Goal: Contribute content: Add original content to the website for others to see

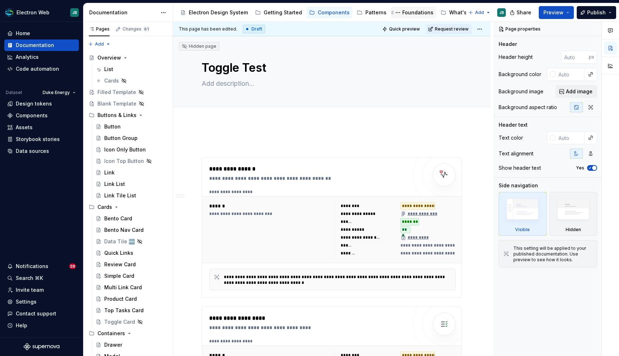
click at [409, 12] on div "Foundations" at bounding box center [417, 12] width 31 height 7
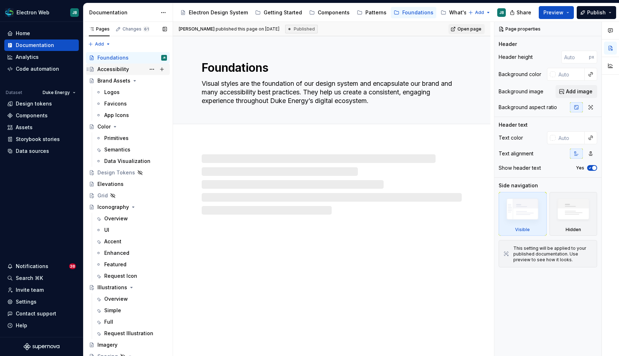
click at [114, 70] on div "Accessibility" at bounding box center [113, 69] width 32 height 7
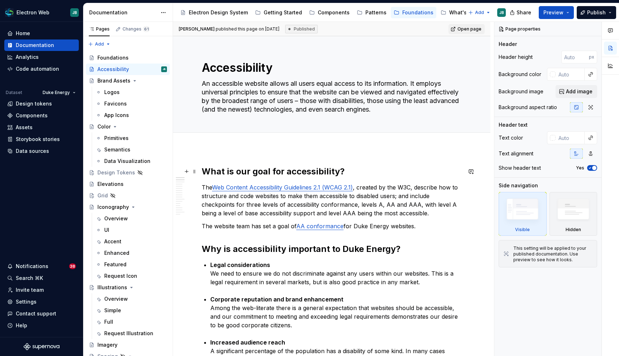
click at [202, 171] on h2 "What is our goal for accessibility?" at bounding box center [332, 171] width 260 height 11
click at [187, 171] on button "button" at bounding box center [187, 171] width 10 height 10
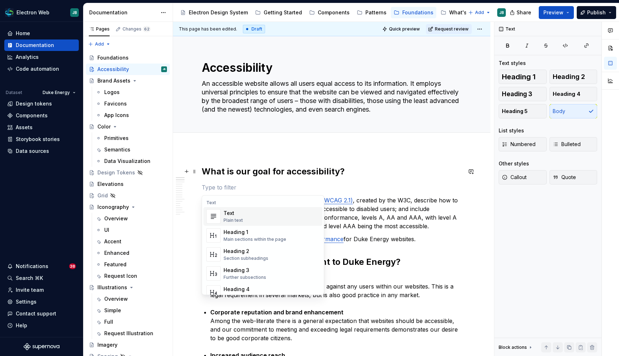
type textarea "*"
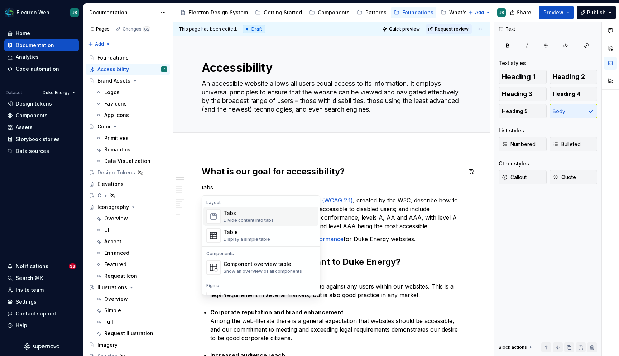
click at [251, 214] on div "Tabs" at bounding box center [249, 212] width 50 height 7
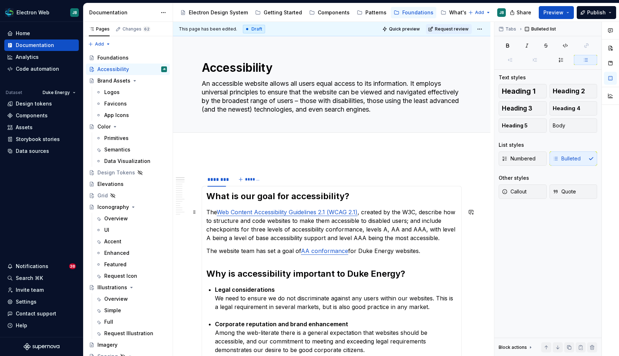
type textarea "*"
click at [217, 177] on div "********" at bounding box center [217, 179] width 19 height 7
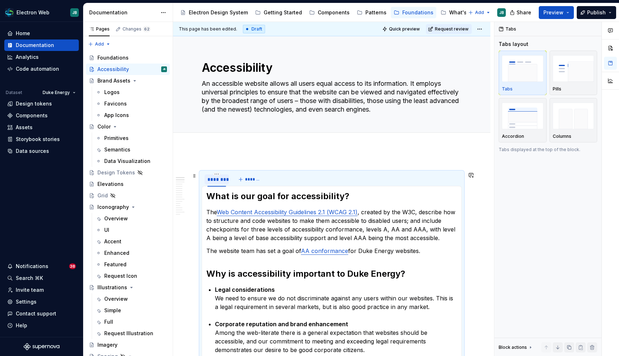
click at [216, 182] on div "********" at bounding box center [217, 179] width 19 height 7
type input "**********"
click at [261, 178] on span "*******" at bounding box center [262, 179] width 16 height 6
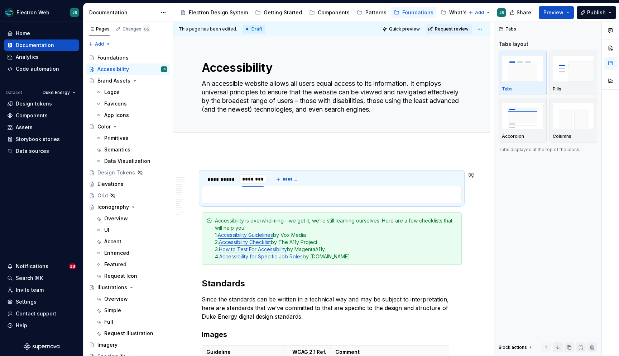
type input "*********"
type textarea "*"
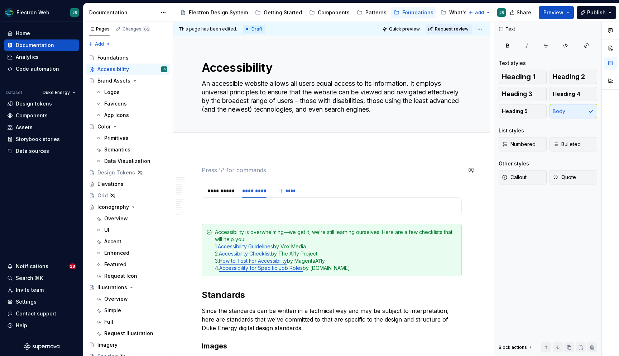
click at [194, 171] on span at bounding box center [195, 170] width 6 height 10
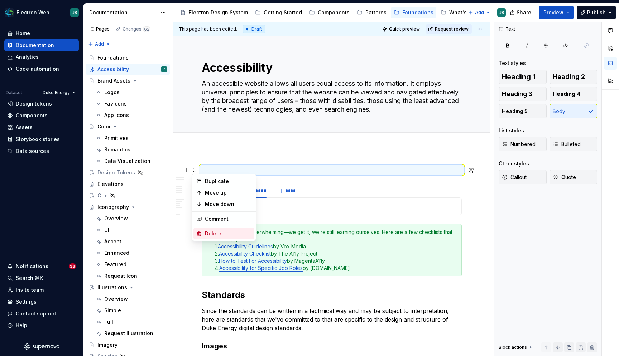
click at [217, 232] on div "Delete" at bounding box center [228, 233] width 47 height 7
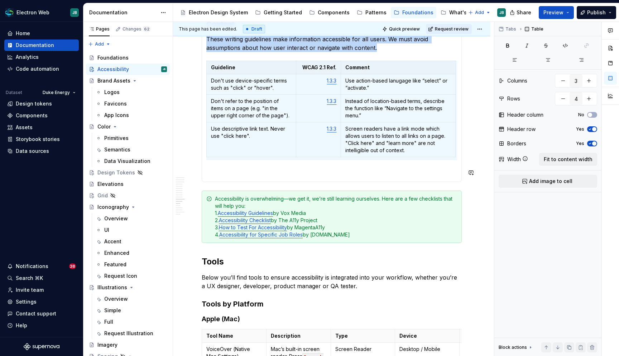
scroll to position [1525, 0]
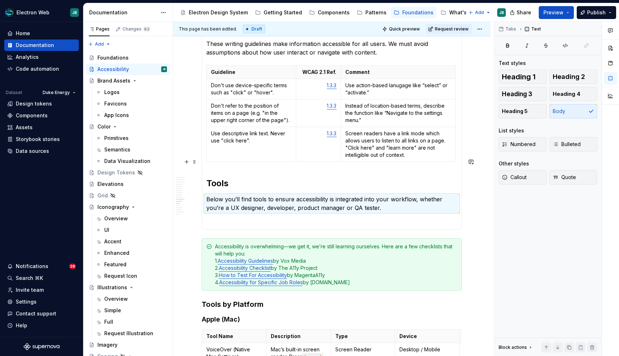
click at [214, 140] on div "Guideline WCAG 2.1 Ref. Comment Don't use device-specific terms such as "click"…" at bounding box center [331, 114] width 251 height 99
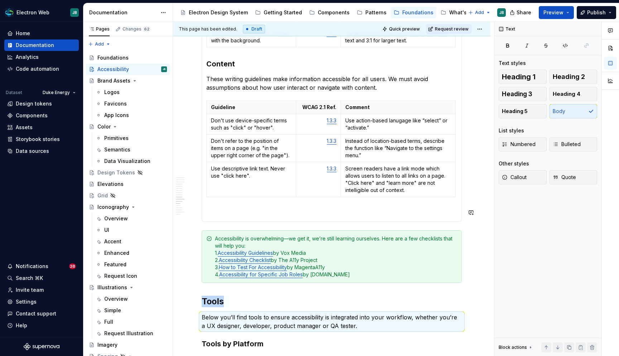
scroll to position [1426, 0]
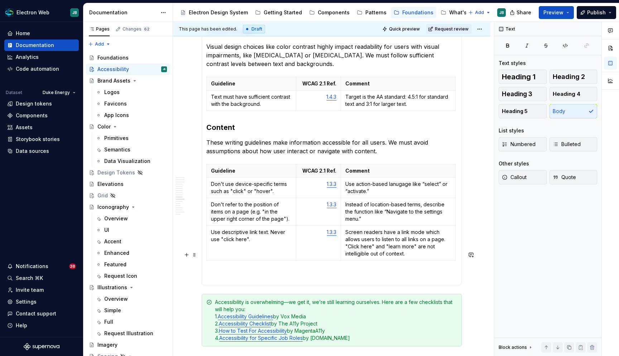
click at [253, 272] on p at bounding box center [331, 276] width 251 height 9
click at [194, 255] on span at bounding box center [195, 254] width 6 height 10
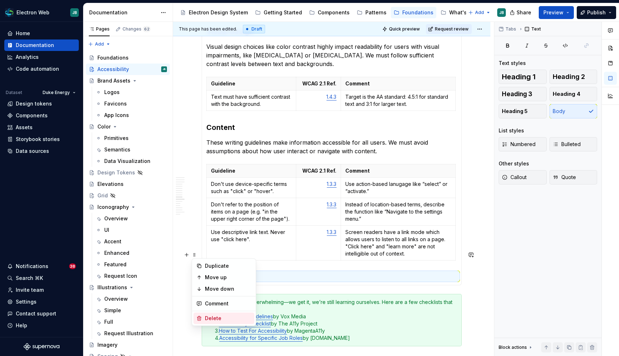
click at [217, 315] on div "Delete" at bounding box center [228, 317] width 47 height 7
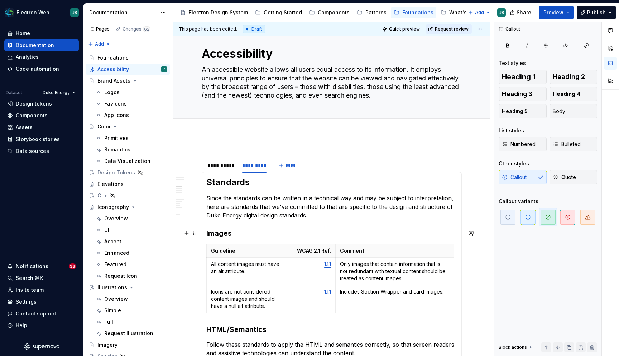
scroll to position [13, 0]
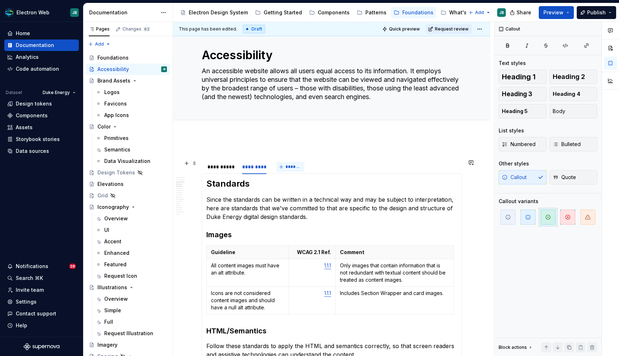
click at [291, 169] on span "*******" at bounding box center [294, 167] width 16 height 6
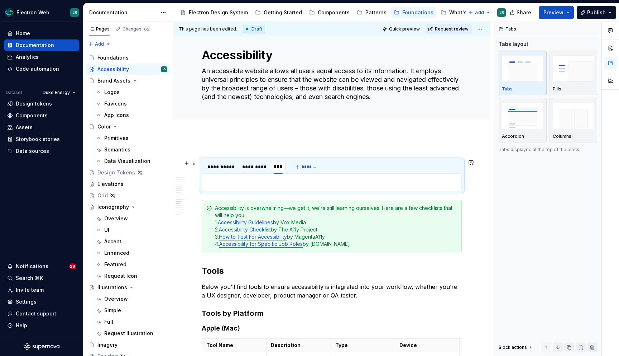
type input "*****"
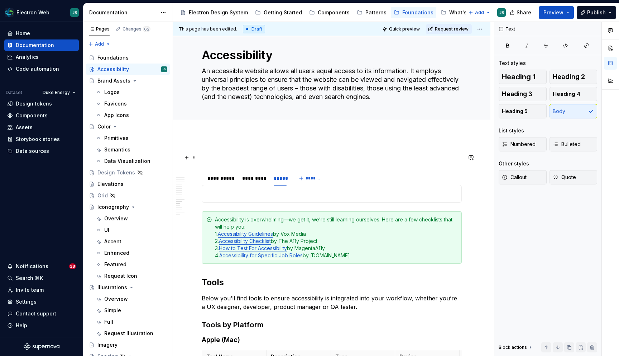
click at [193, 157] on span at bounding box center [195, 157] width 6 height 10
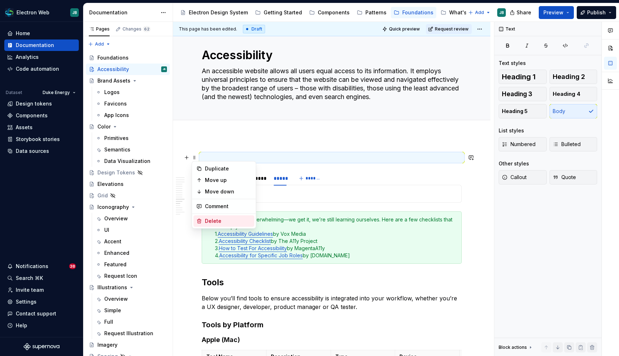
click at [217, 219] on div "Delete" at bounding box center [228, 220] width 47 height 7
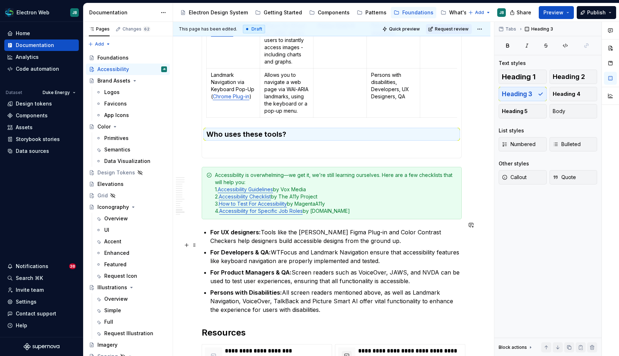
scroll to position [1004, 0]
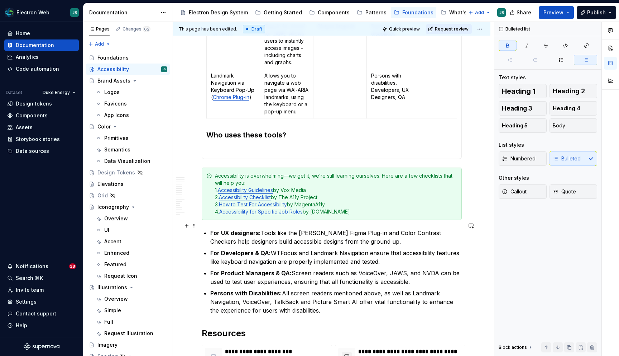
click at [232, 229] on strong "For UX designers:" at bounding box center [235, 232] width 51 height 7
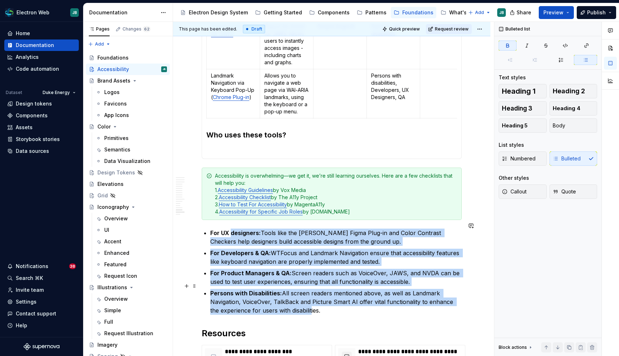
click at [301, 305] on p "Persons with Disabilities: All screen readers mentioned above, as well as Landm…" at bounding box center [336, 302] width 252 height 26
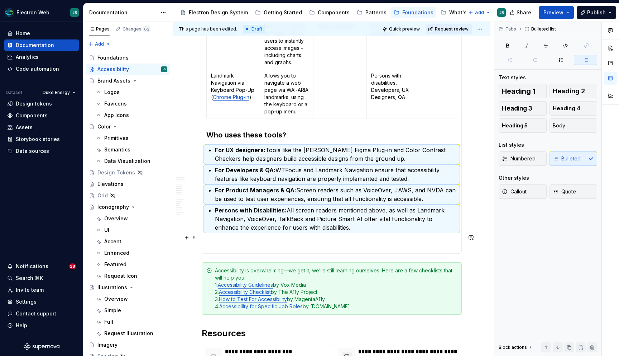
click at [251, 240] on p at bounding box center [331, 244] width 251 height 9
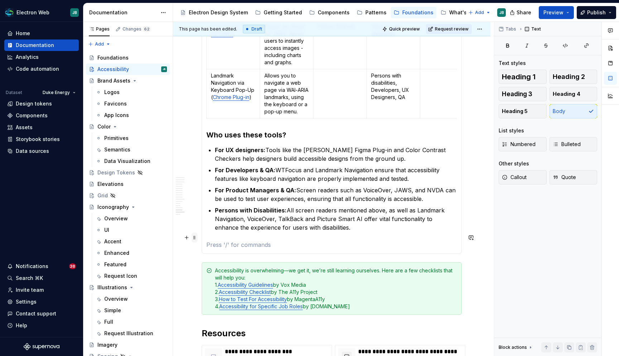
click at [194, 236] on span at bounding box center [195, 237] width 6 height 10
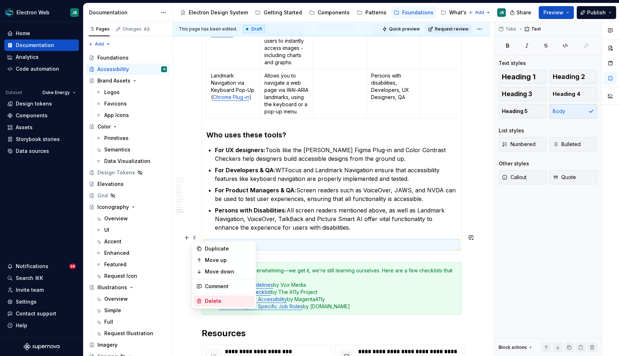
click at [219, 300] on div "Delete" at bounding box center [228, 300] width 47 height 7
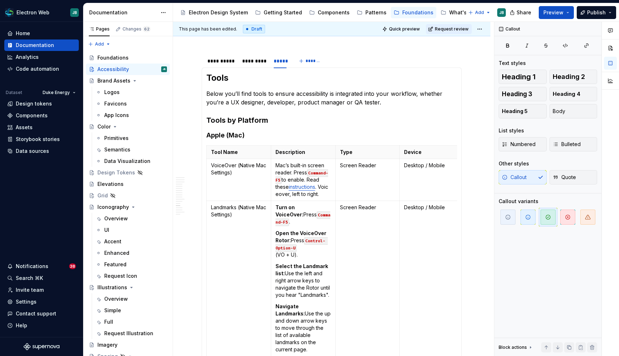
scroll to position [0, 0]
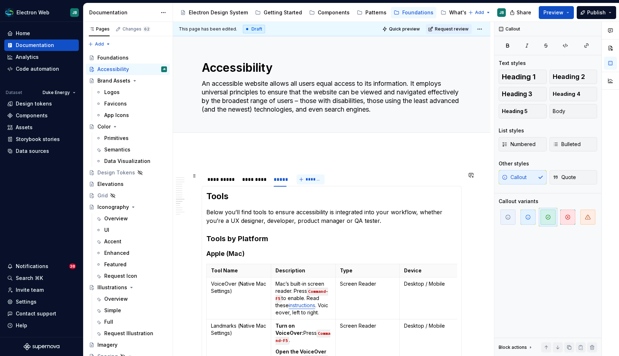
click at [311, 178] on span "*******" at bounding box center [314, 179] width 16 height 6
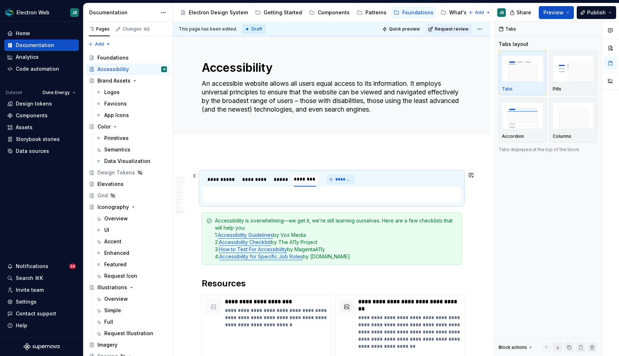
type input "*********"
type textarea "*"
click at [183, 278] on button "button" at bounding box center [187, 283] width 10 height 10
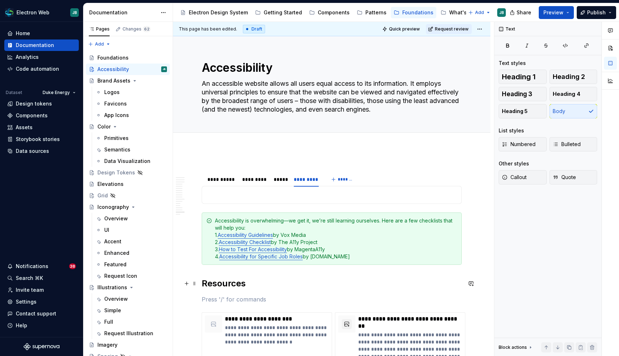
click at [343, 278] on h2 "Resources" at bounding box center [332, 282] width 260 height 11
click at [218, 302] on p at bounding box center [332, 299] width 260 height 9
click at [194, 300] on span at bounding box center [195, 299] width 6 height 10
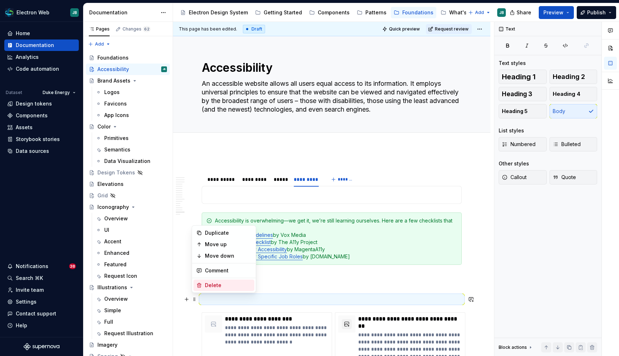
click at [205, 283] on div "Delete" at bounding box center [228, 284] width 47 height 7
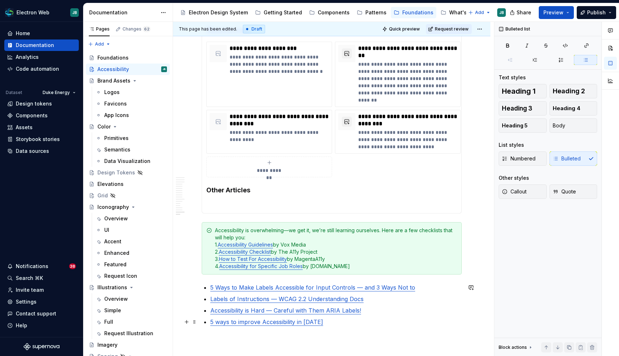
scroll to position [168, 0]
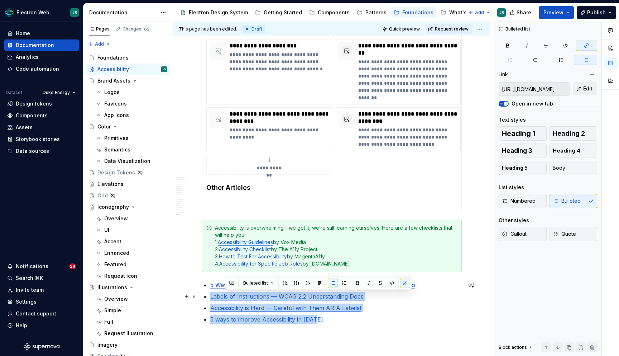
type input "[URL][DOMAIN_NAME]"
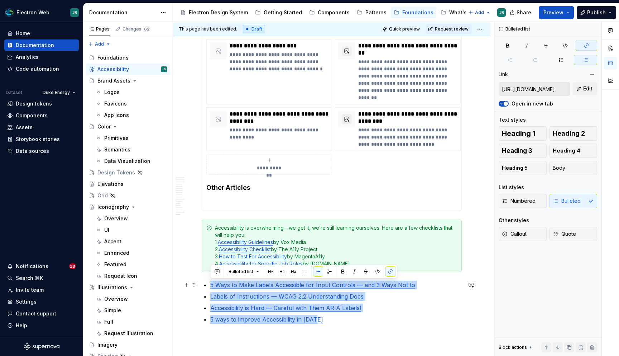
drag, startPoint x: 348, startPoint y: 325, endPoint x: 202, endPoint y: 283, distance: 151.4
click at [202, 283] on div "**********" at bounding box center [332, 168] width 260 height 343
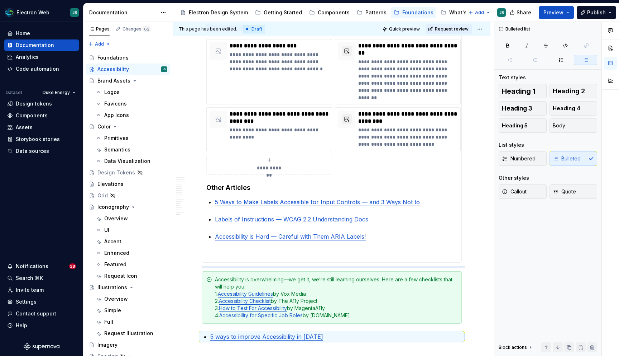
scroll to position [169, 0]
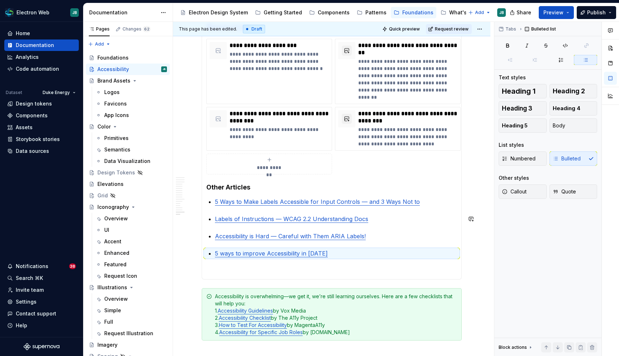
click at [239, 212] on section-item-column "**********" at bounding box center [331, 148] width 251 height 253
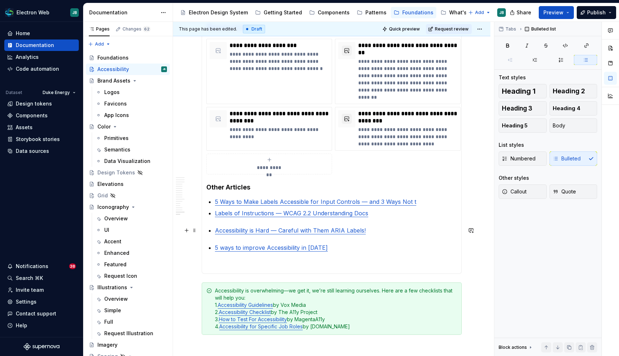
click at [213, 230] on section-item-column "**********" at bounding box center [331, 145] width 251 height 247
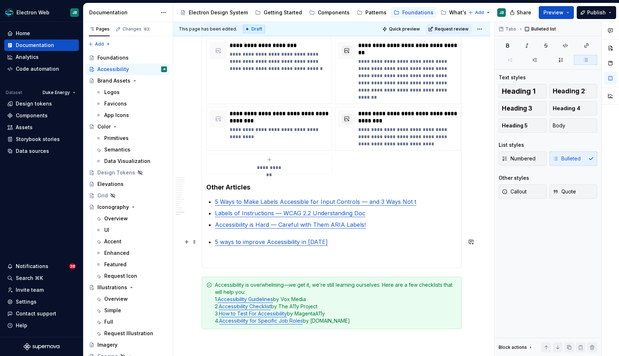
click at [214, 242] on section-item-column "**********" at bounding box center [331, 143] width 251 height 242
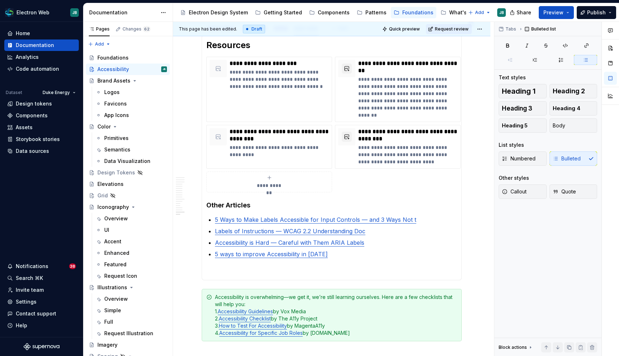
scroll to position [153, 0]
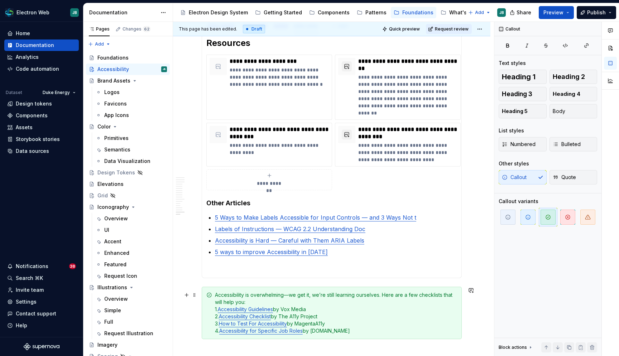
click at [225, 289] on div "Accessibility is overwhelming—we get it, we’re still learning ourselves. Here a…" at bounding box center [332, 312] width 260 height 52
click at [194, 295] on span at bounding box center [195, 295] width 6 height 10
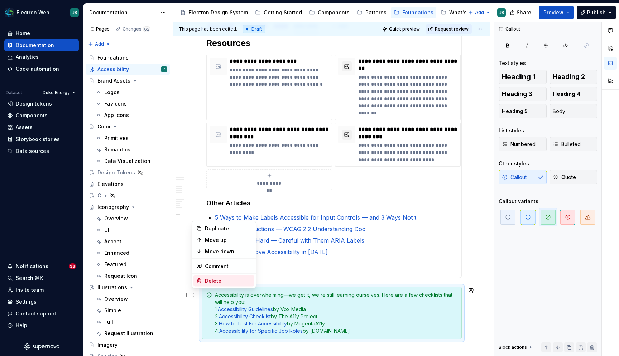
click at [210, 280] on div "Delete" at bounding box center [228, 280] width 47 height 7
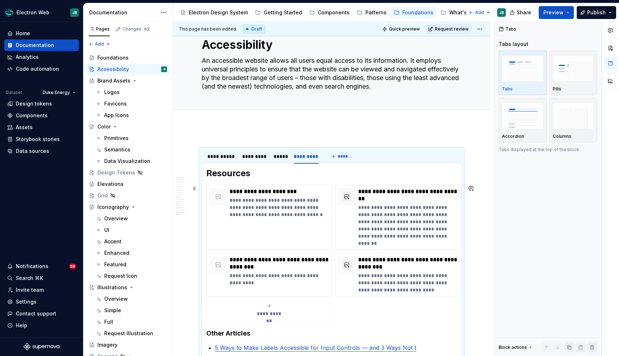
scroll to position [0, 0]
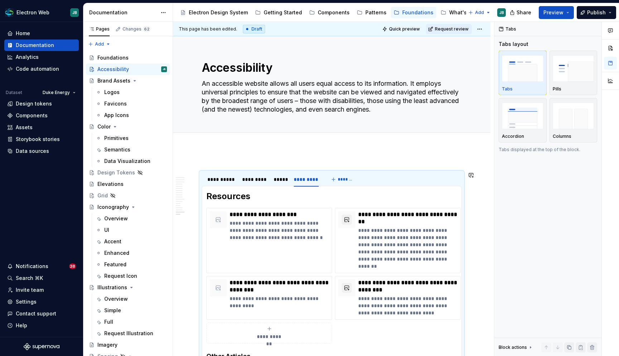
click at [228, 153] on div "**********" at bounding box center [333, 189] width 321 height 334
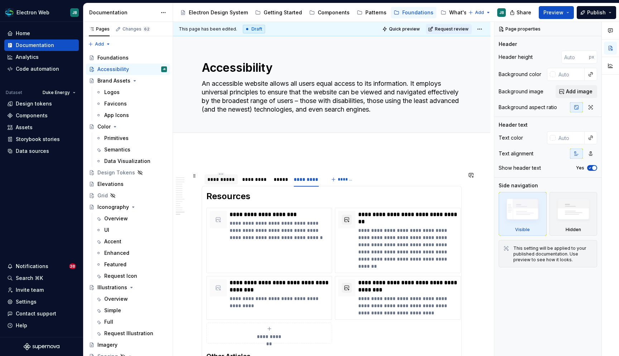
click at [220, 178] on div "**********" at bounding box center [222, 179] width 28 height 7
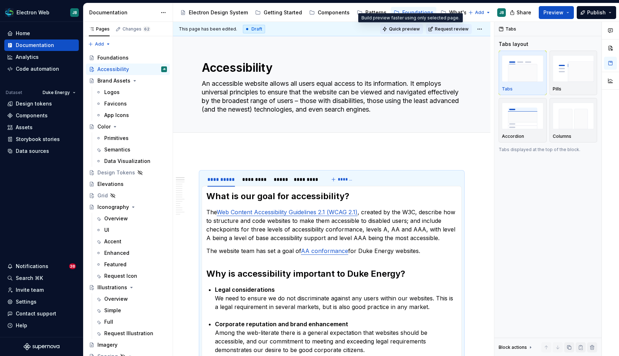
click at [411, 29] on span "Quick preview" at bounding box center [404, 29] width 31 height 6
click at [569, 11] on button "Preview" at bounding box center [556, 12] width 35 height 13
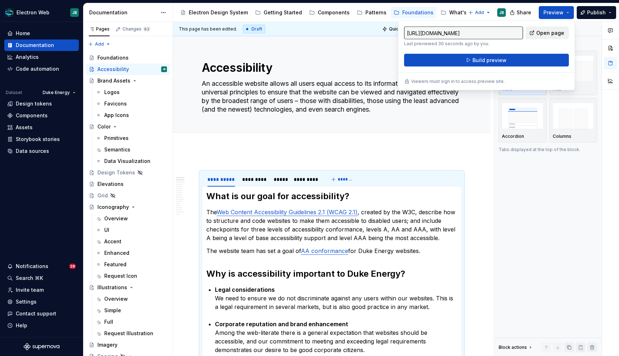
click at [554, 33] on span "Open page" at bounding box center [551, 32] width 28 height 7
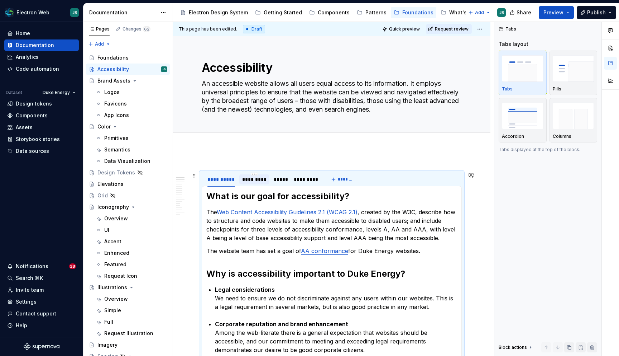
click at [256, 176] on div "*********" at bounding box center [254, 179] width 24 height 7
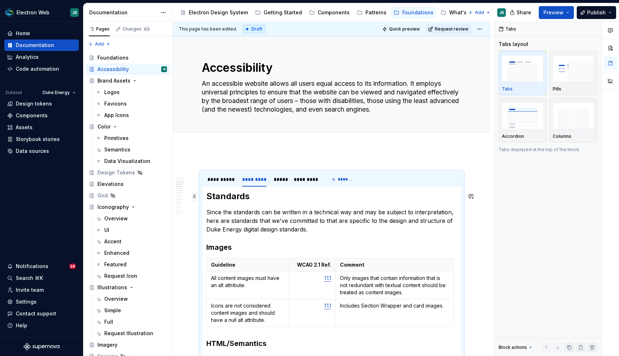
click at [195, 196] on span at bounding box center [195, 196] width 6 height 10
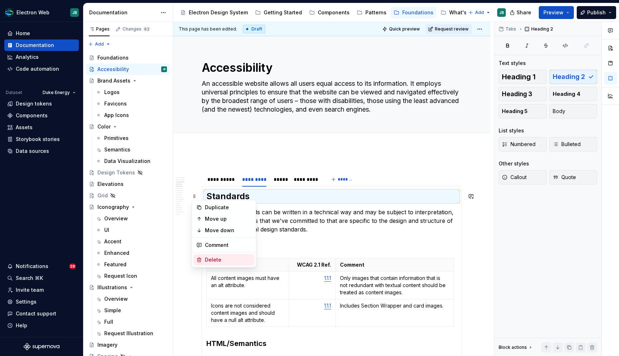
click at [218, 258] on div "Delete" at bounding box center [228, 259] width 47 height 7
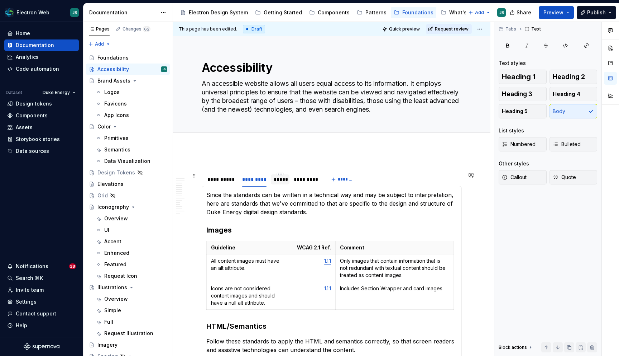
click at [281, 179] on div "*****" at bounding box center [280, 179] width 13 height 7
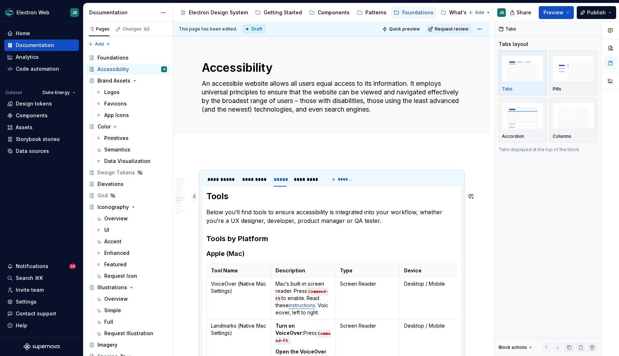
click at [193, 196] on span at bounding box center [195, 196] width 6 height 10
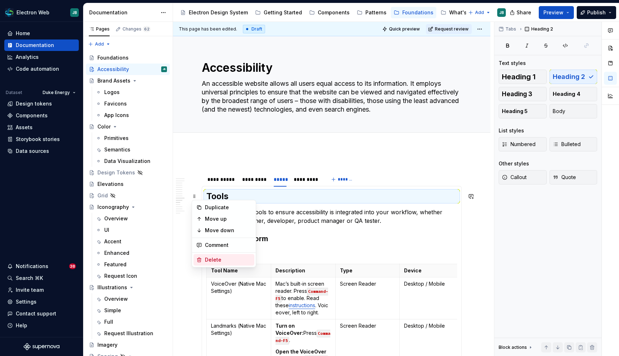
click at [215, 257] on div "Delete" at bounding box center [228, 259] width 47 height 7
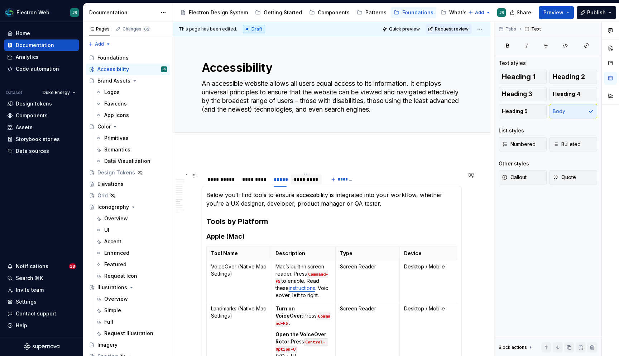
click at [308, 181] on div "*********" at bounding box center [306, 179] width 25 height 7
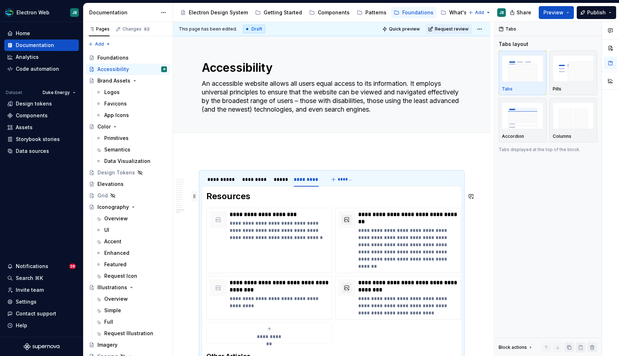
click at [195, 195] on span at bounding box center [195, 196] width 6 height 10
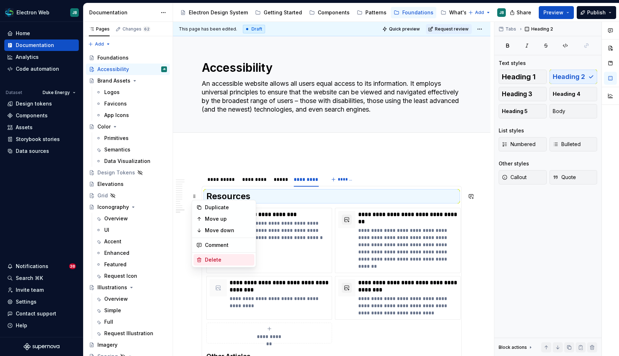
click at [216, 256] on div "Delete" at bounding box center [228, 259] width 47 height 7
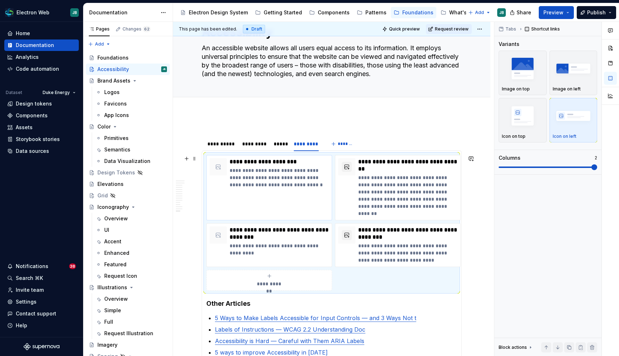
scroll to position [33, 0]
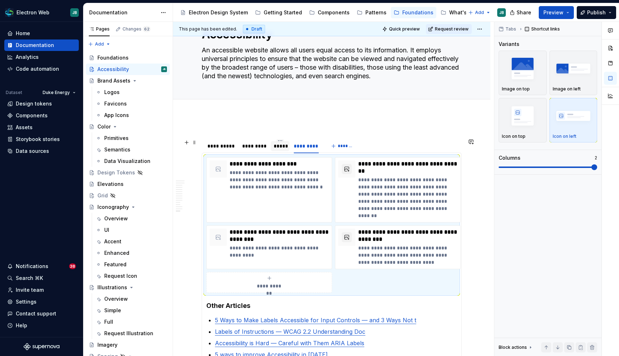
click at [283, 147] on div "*****" at bounding box center [280, 145] width 13 height 7
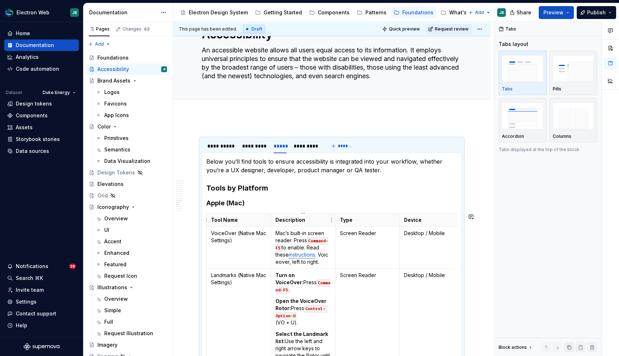
scroll to position [47, 0]
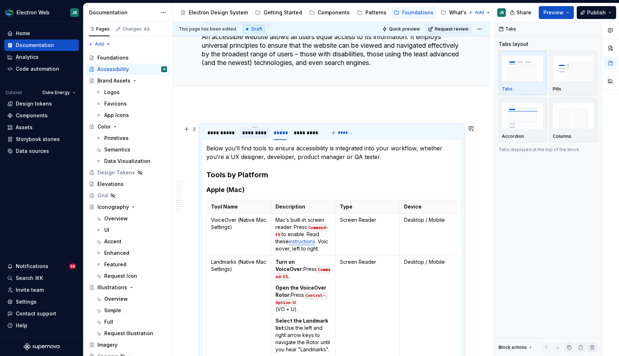
click at [251, 133] on div "*********" at bounding box center [254, 132] width 24 height 7
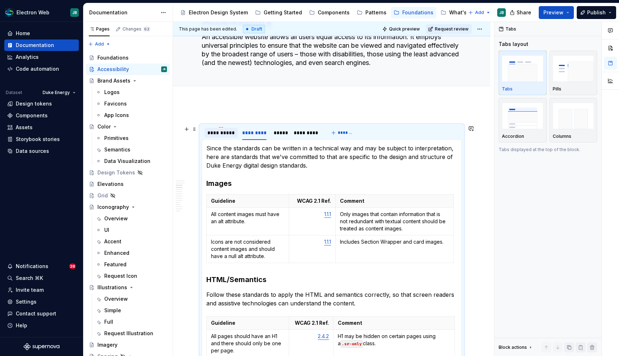
click at [220, 135] on div "**********" at bounding box center [222, 132] width 28 height 7
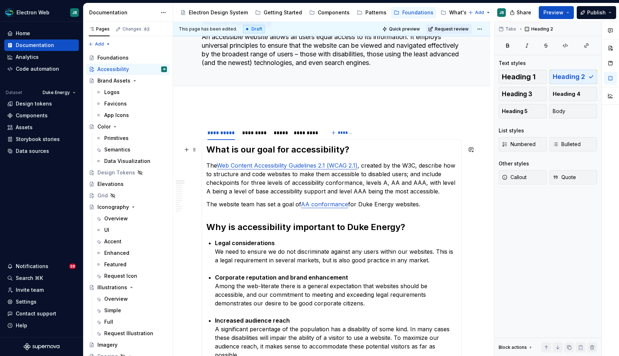
click at [224, 151] on h2 "What is our goal for accessibility?" at bounding box center [331, 149] width 251 height 11
click at [530, 91] on span "Heading 3" at bounding box center [517, 93] width 30 height 7
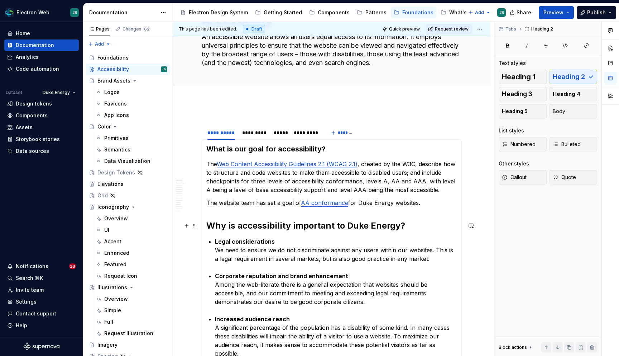
click at [292, 224] on h2 "Why is accessibility important to Duke Energy?" at bounding box center [331, 225] width 251 height 11
click at [518, 93] on span "Heading 3" at bounding box center [517, 93] width 30 height 7
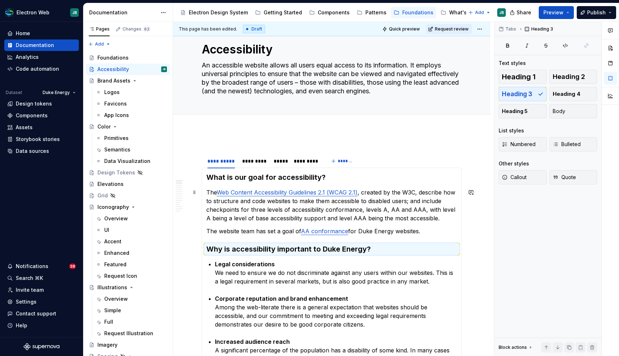
scroll to position [16, 0]
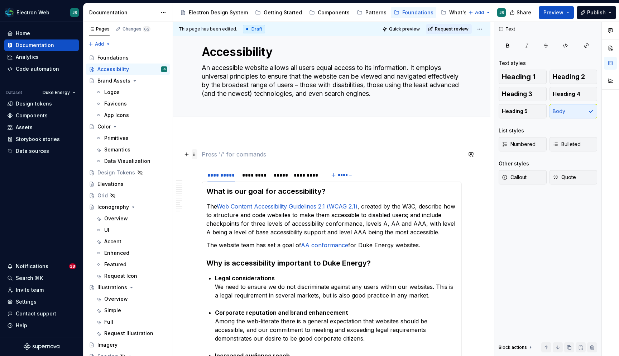
click at [195, 154] on span at bounding box center [195, 154] width 6 height 10
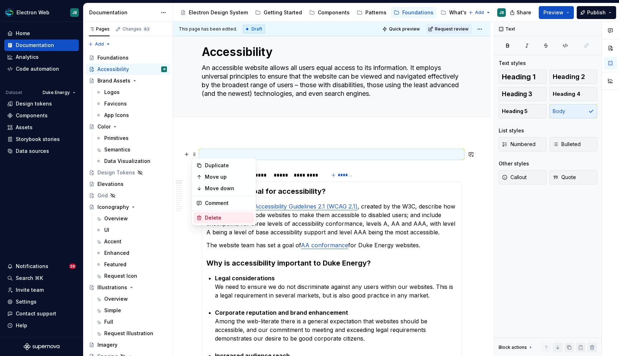
click at [210, 216] on div "Delete" at bounding box center [228, 217] width 47 height 7
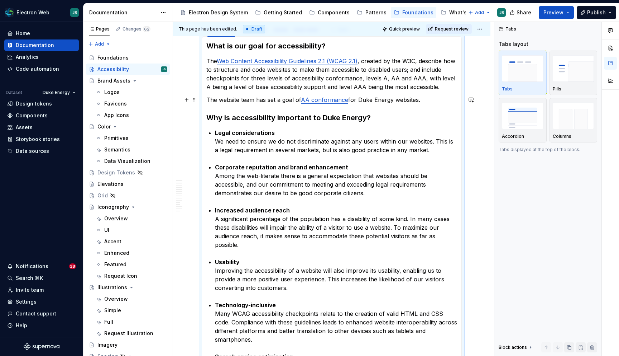
scroll to position [0, 0]
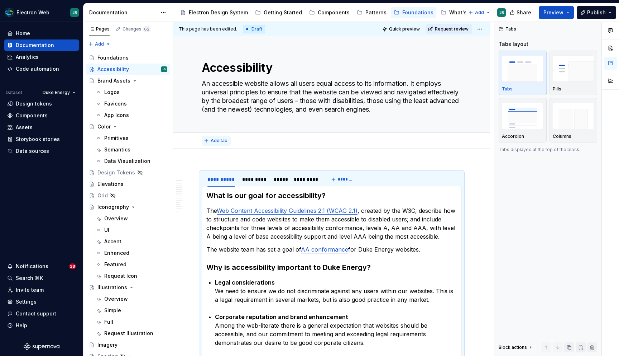
click at [217, 139] on span "Add tab" at bounding box center [219, 141] width 17 height 6
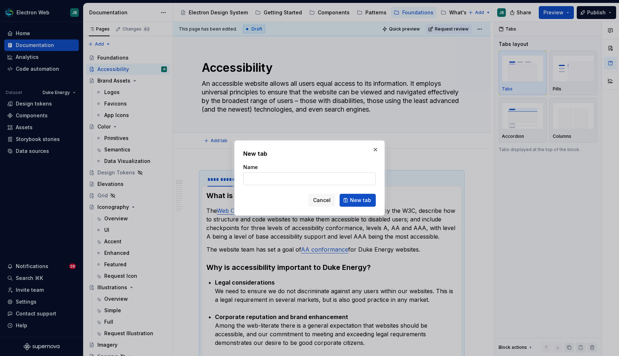
click at [294, 180] on input "Name" at bounding box center [309, 178] width 133 height 13
type textarea "*"
type input "Importance"
click at [359, 201] on span "New tab" at bounding box center [360, 199] width 21 height 7
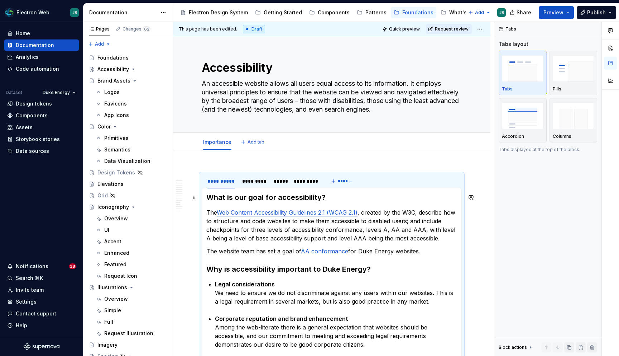
click at [207, 196] on h3 "What is our goal for accessibility?" at bounding box center [331, 197] width 251 height 10
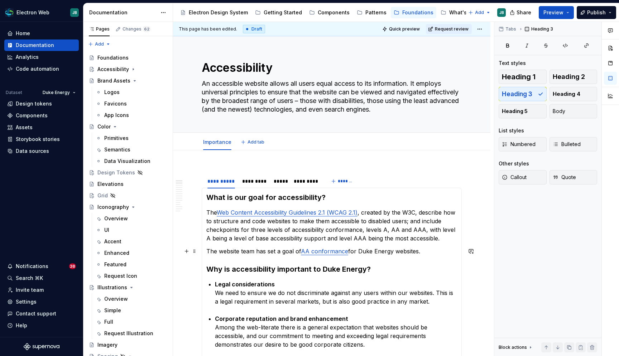
click at [297, 247] on p "The website team has set a goal of AA conformance for Duke Energy websites." at bounding box center [331, 251] width 251 height 9
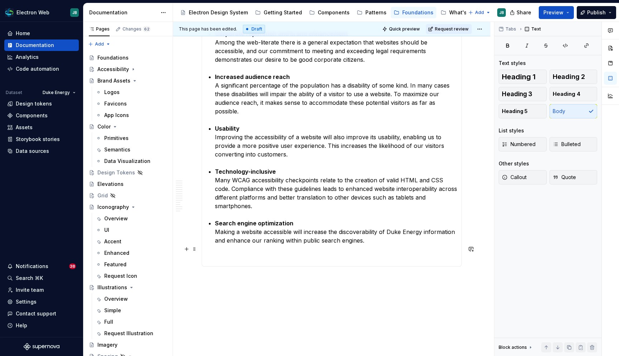
scroll to position [287, 0]
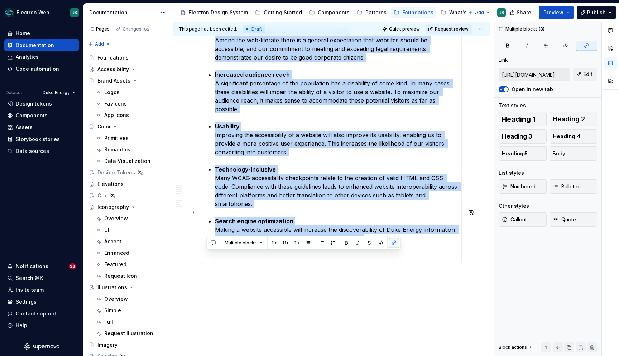
click at [372, 229] on p "Search engine optimization Making a website accessible will increase the discov…" at bounding box center [336, 229] width 242 height 26
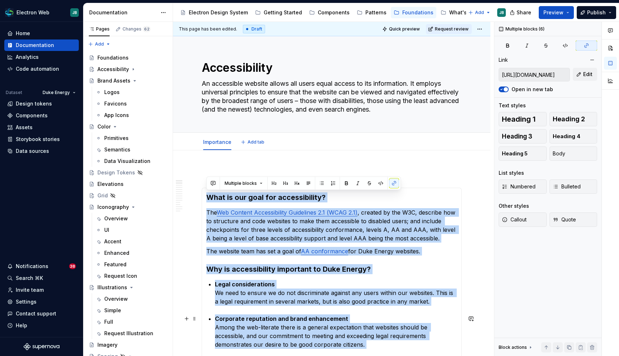
scroll to position [307, 0]
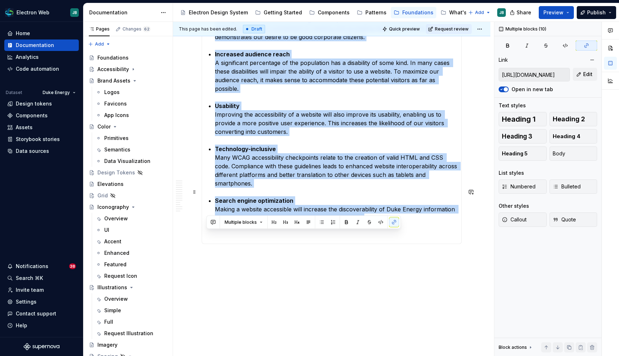
drag, startPoint x: 207, startPoint y: 196, endPoint x: 372, endPoint y: 208, distance: 165.3
click at [372, 208] on section-item-column "What is our goal for accessibility? The Web Content Accessibility Guidelines 2.…" at bounding box center [331, 62] width 251 height 354
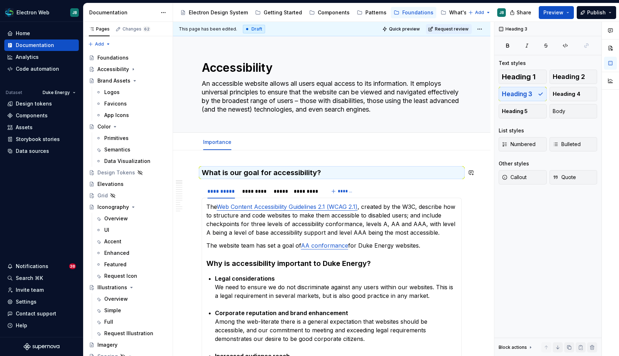
type textarea "*"
click at [251, 143] on span "Add tab" at bounding box center [256, 142] width 17 height 6
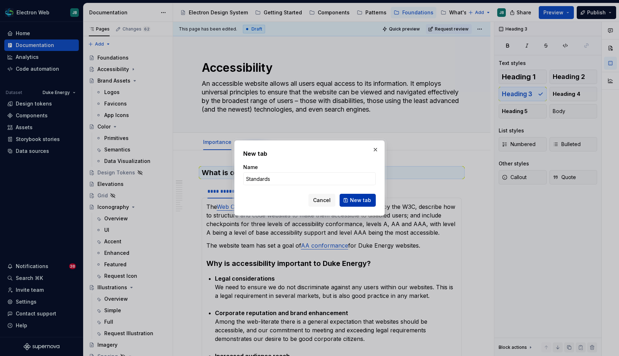
type input "Standards"
click at [357, 199] on span "New tab" at bounding box center [360, 199] width 21 height 7
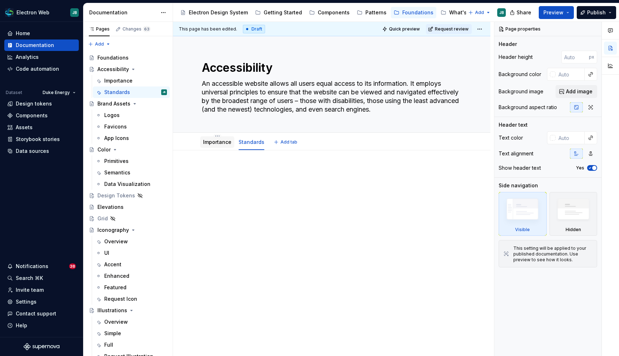
click at [214, 141] on link "Importance" at bounding box center [217, 142] width 28 height 6
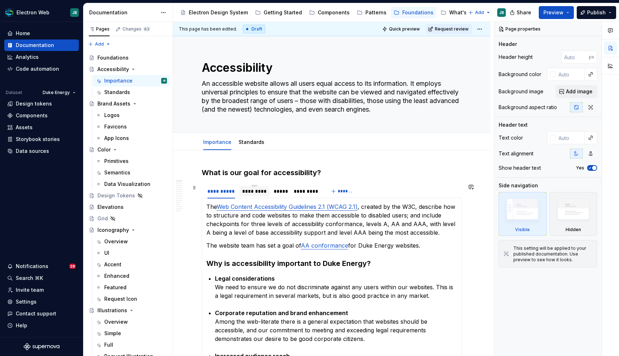
click at [257, 191] on div "*********" at bounding box center [254, 190] width 24 height 7
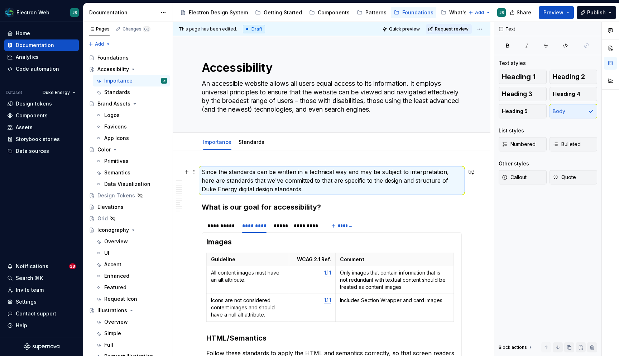
click at [226, 180] on p "Since the standards can be written in a technical way and may be subject to int…" at bounding box center [332, 180] width 260 height 26
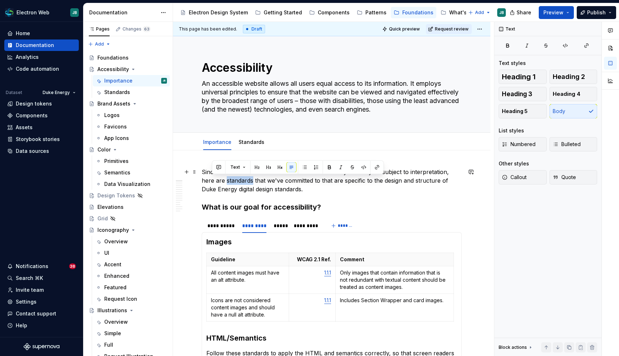
click at [226, 180] on p "Since the standards can be written in a technical way and may be subject to int…" at bounding box center [332, 180] width 260 height 26
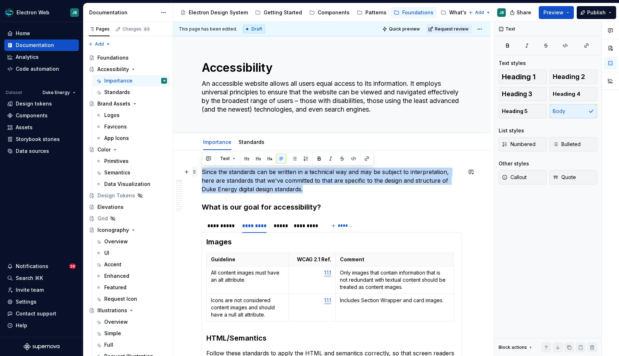
click at [194, 173] on span at bounding box center [195, 172] width 6 height 10
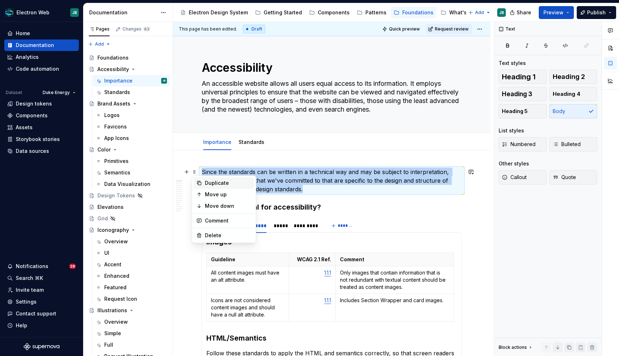
click at [223, 184] on div "Duplicate" at bounding box center [228, 182] width 47 height 7
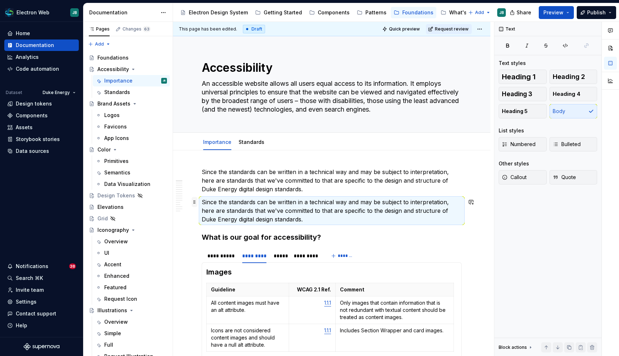
click at [192, 201] on span at bounding box center [195, 202] width 6 height 10
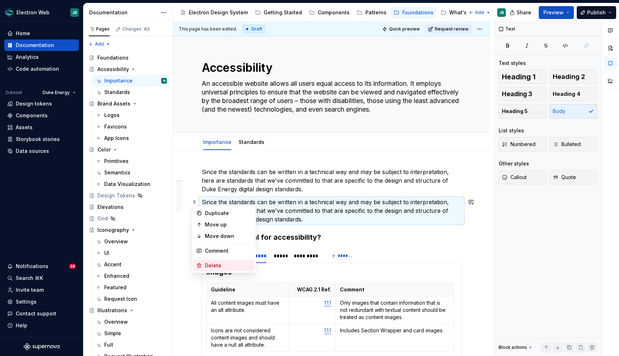
click at [209, 267] on div "Delete" at bounding box center [228, 265] width 47 height 7
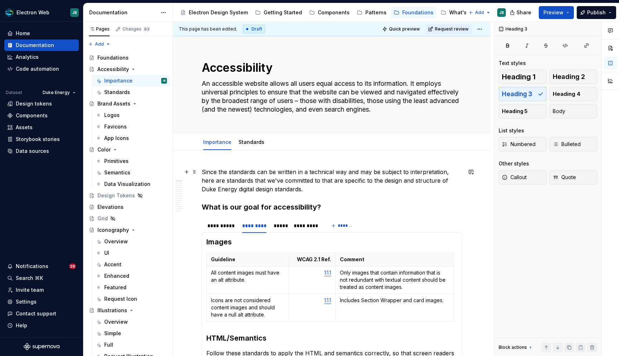
click at [216, 182] on p "Since the standards can be written in a technical way and may be subject to int…" at bounding box center [332, 180] width 260 height 26
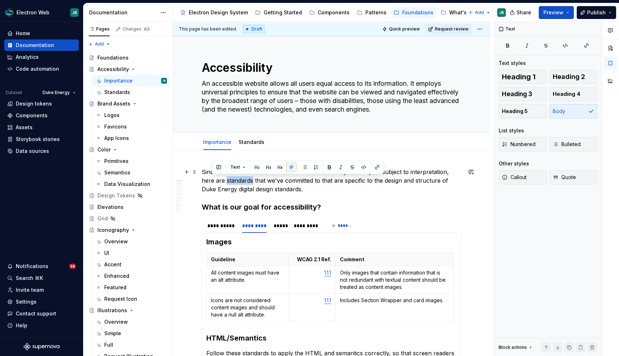
click at [216, 182] on p "Since the standards can be written in a technical way and may be subject to int…" at bounding box center [332, 180] width 260 height 26
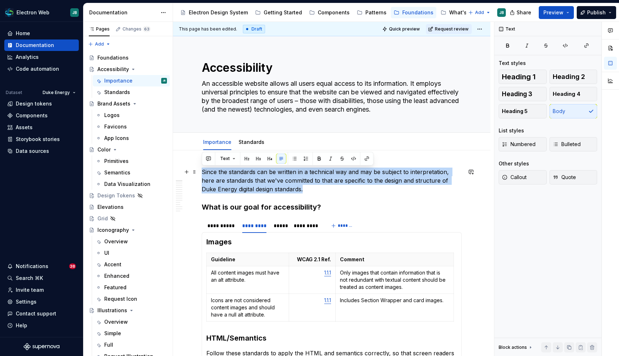
click at [216, 182] on p "Since the standards can be written in a technical way and may be subject to int…" at bounding box center [332, 180] width 260 height 26
copy p "Since the standards can be written in a technical way and may be subject to int…"
click at [252, 142] on link "Standards" at bounding box center [252, 142] width 26 height 6
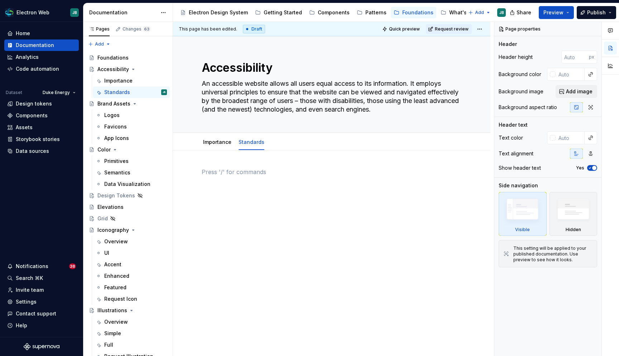
click at [228, 168] on p at bounding box center [332, 171] width 260 height 9
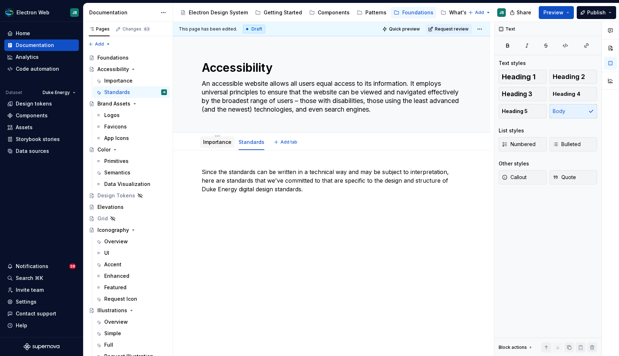
click at [218, 143] on link "Importance" at bounding box center [217, 142] width 28 height 6
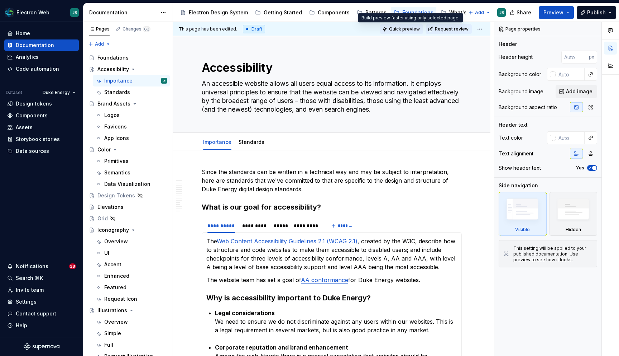
click at [412, 26] on span "Quick preview" at bounding box center [404, 29] width 31 height 6
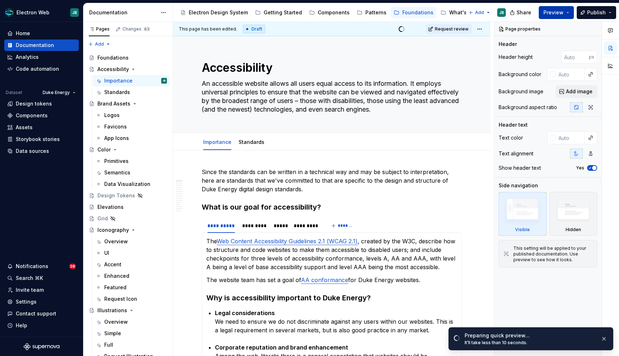
click at [571, 10] on button "Preview" at bounding box center [556, 12] width 35 height 13
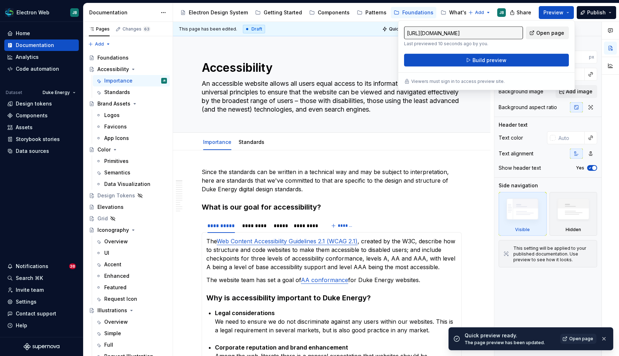
click at [547, 32] on span "Open page" at bounding box center [551, 32] width 28 height 7
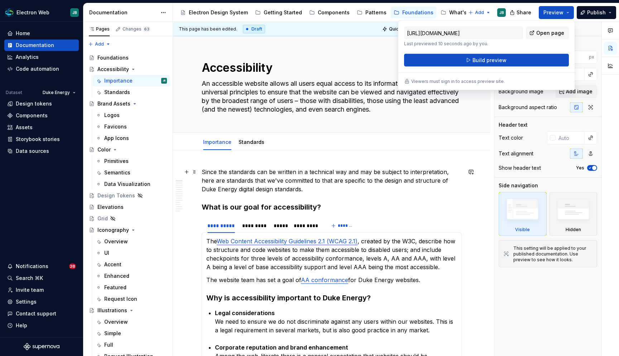
click at [247, 175] on p "Since the standards can be written in a technical way and may be subject to int…" at bounding box center [332, 180] width 260 height 26
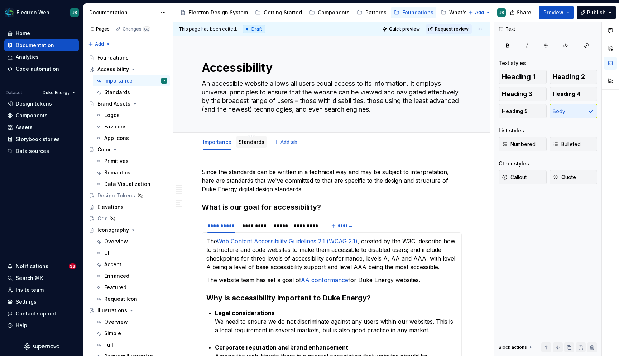
click at [248, 138] on div "Standards" at bounding box center [252, 142] width 26 height 9
click at [248, 141] on link "Standards" at bounding box center [252, 142] width 26 height 6
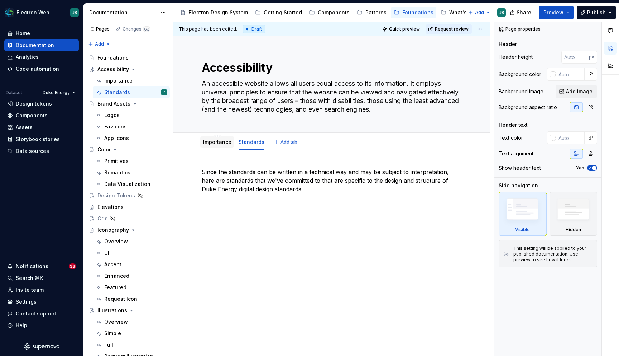
click at [211, 142] on link "Importance" at bounding box center [217, 142] width 28 height 6
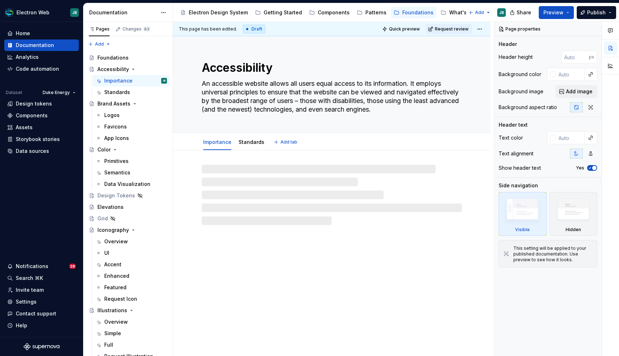
type textarea "*"
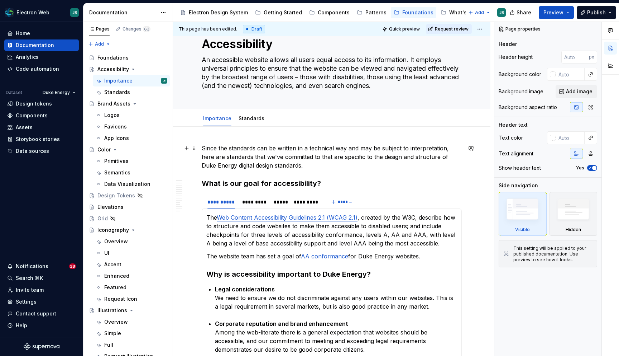
scroll to position [26, 0]
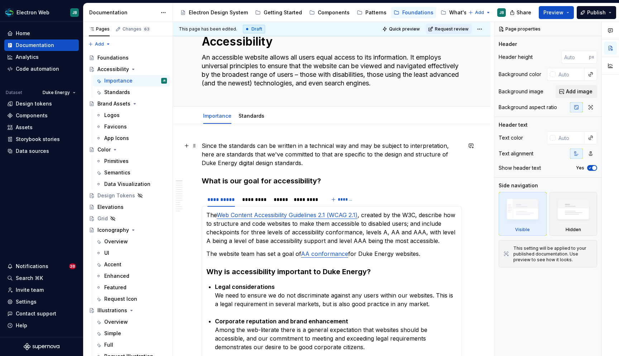
click at [247, 161] on p "Since the standards can be written in a technical way and may be subject to int…" at bounding box center [332, 154] width 260 height 26
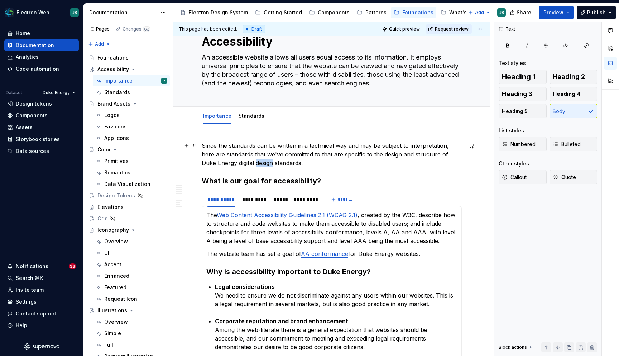
click at [247, 161] on p "Since the standards can be written in a technical way and may be subject to int…" at bounding box center [332, 154] width 260 height 26
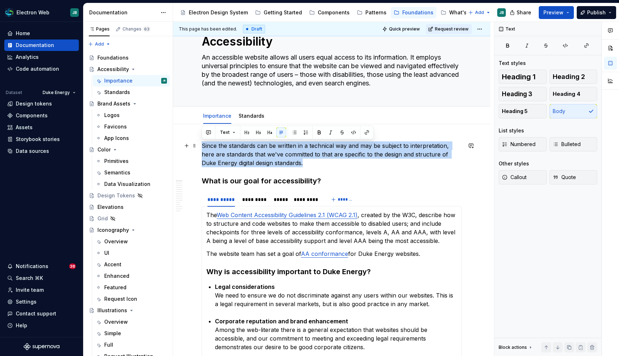
click at [247, 161] on p "Since the standards can be written in a technical way and may be subject to int…" at bounding box center [332, 154] width 260 height 26
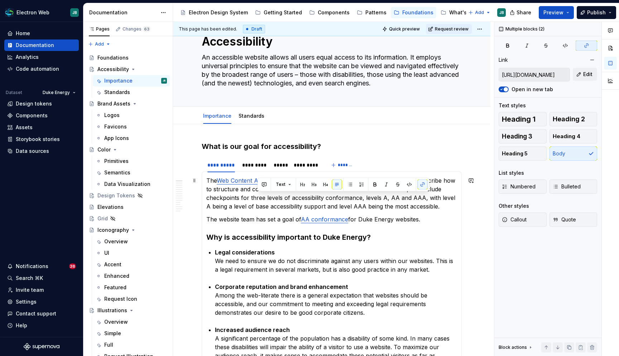
type input "[URL][DOMAIN_NAME]"
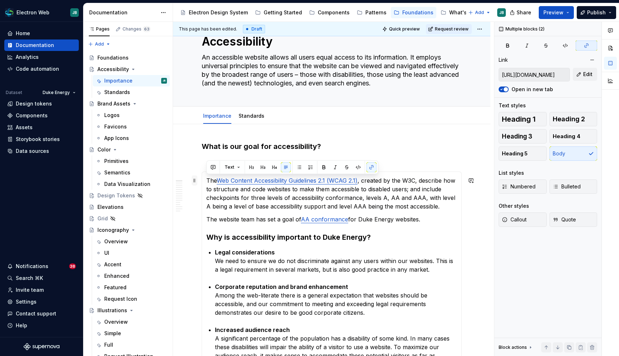
drag, startPoint x: 431, startPoint y: 223, endPoint x: 192, endPoint y: 176, distance: 243.3
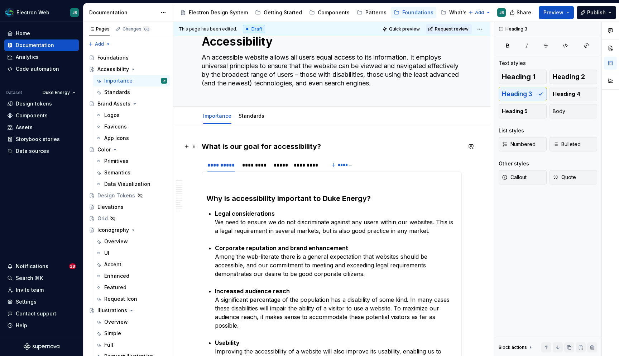
click at [338, 146] on h3 "What is our goal for accessibility?" at bounding box center [332, 146] width 260 height 10
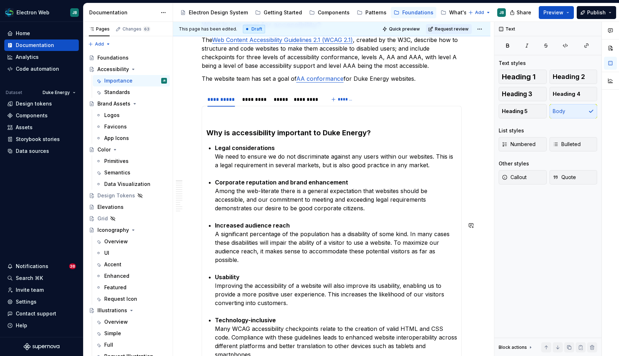
scroll to position [150, 0]
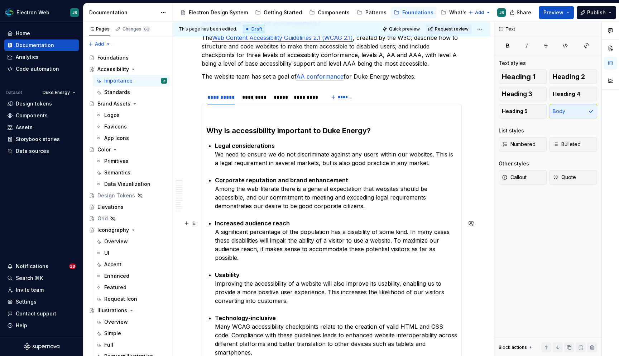
click at [276, 220] on strong "Increased audience reach" at bounding box center [252, 222] width 75 height 7
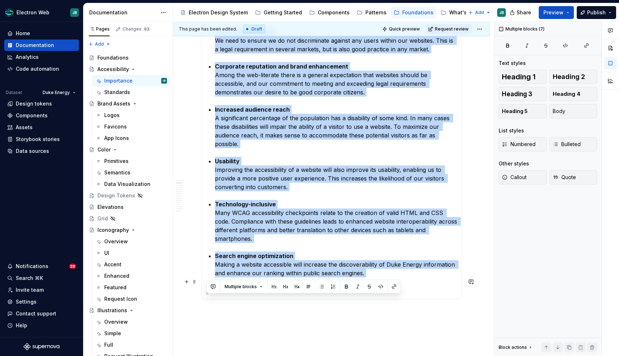
scroll to position [319, 0]
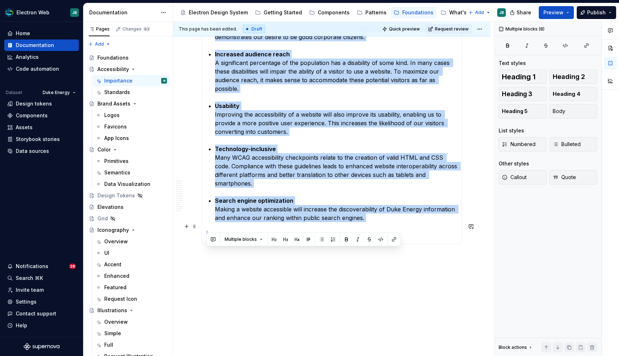
drag, startPoint x: 207, startPoint y: 131, endPoint x: 379, endPoint y: 215, distance: 191.1
click at [379, 215] on section-item-column "Why is accessibility important to Duke Energy? Legal considerations We need to …" at bounding box center [331, 89] width 251 height 300
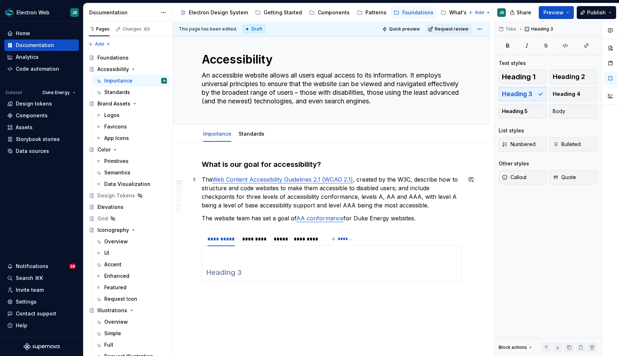
scroll to position [0, 0]
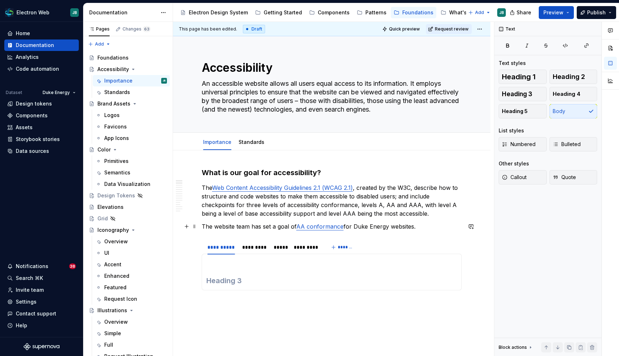
click at [424, 225] on p "The website team has set a goal of AA conformance for Duke Energy websites." at bounding box center [332, 226] width 260 height 9
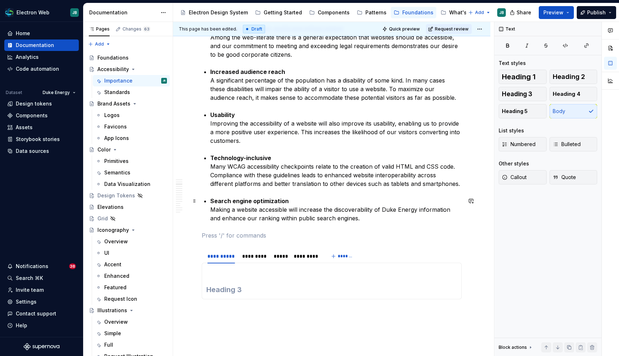
scroll to position [329, 0]
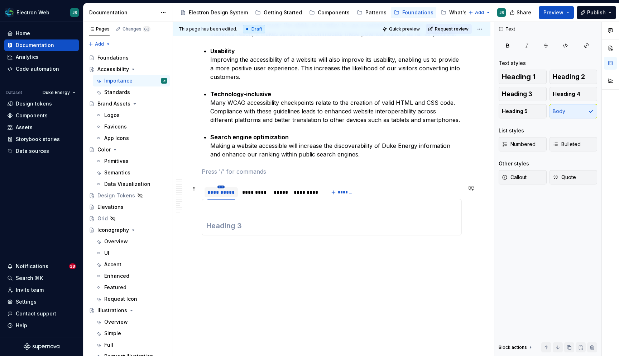
click at [221, 185] on html "Electron Web JB Home Documentation Analytics Code automation Dataset Duke Energ…" at bounding box center [309, 178] width 619 height 356
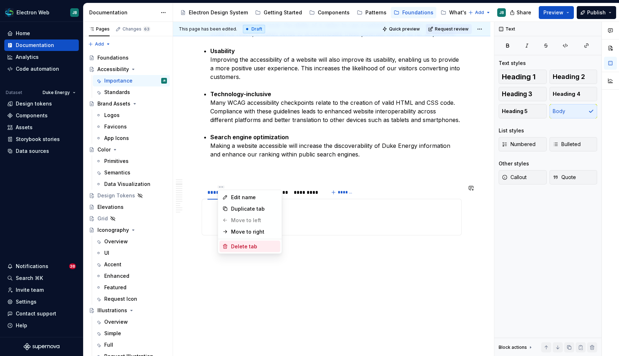
click at [255, 244] on div "Delete tab" at bounding box center [254, 246] width 47 height 7
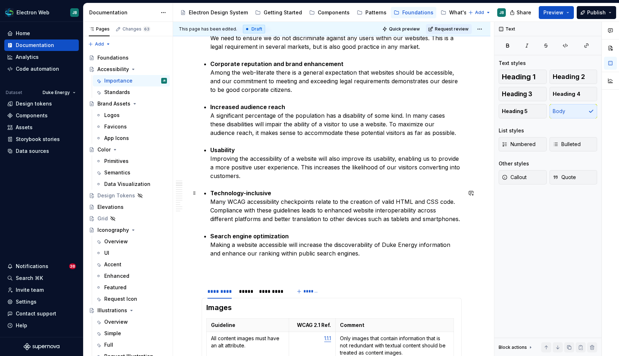
scroll to position [230, 0]
click at [243, 266] on p at bounding box center [332, 269] width 260 height 9
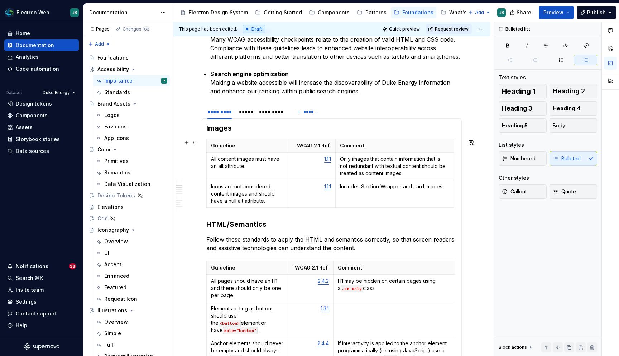
scroll to position [420, 0]
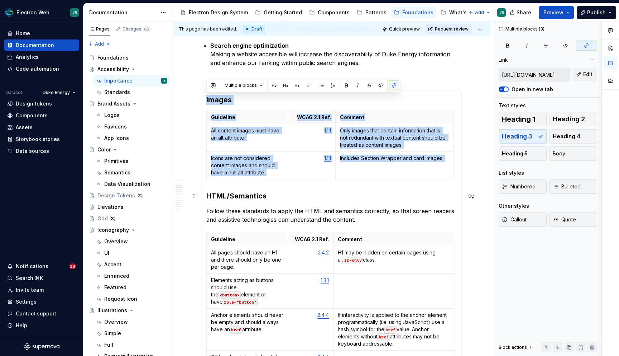
drag, startPoint x: 206, startPoint y: 100, endPoint x: 223, endPoint y: 186, distance: 88.4
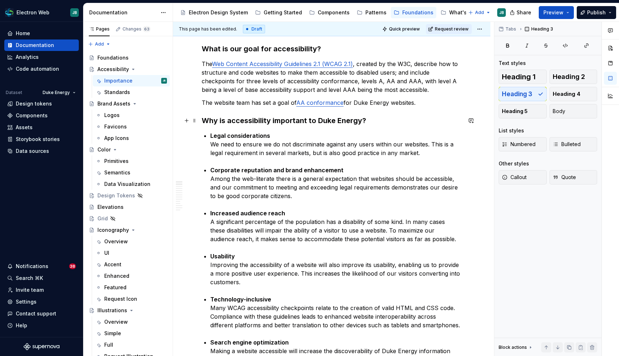
scroll to position [0, 0]
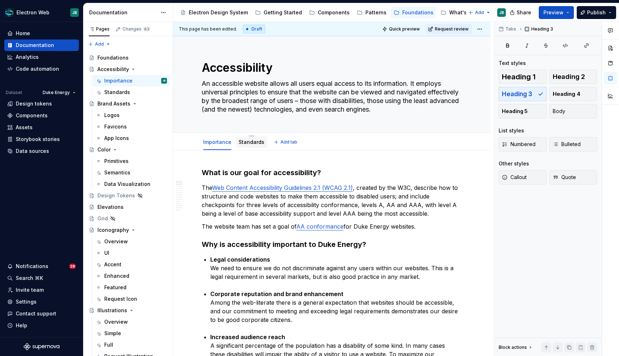
click at [246, 144] on link "Standards" at bounding box center [252, 142] width 26 height 6
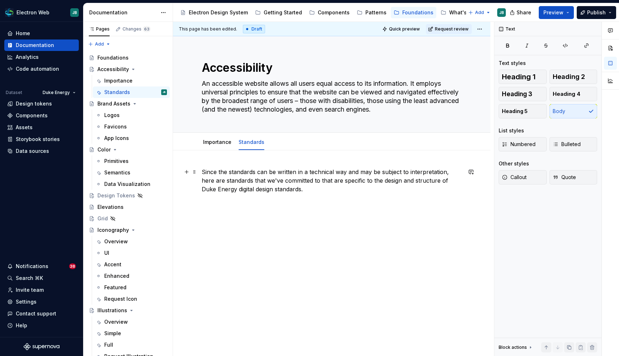
click at [314, 191] on p "Since the standards can be written in a technical way and may be subject to int…" at bounding box center [332, 180] width 260 height 26
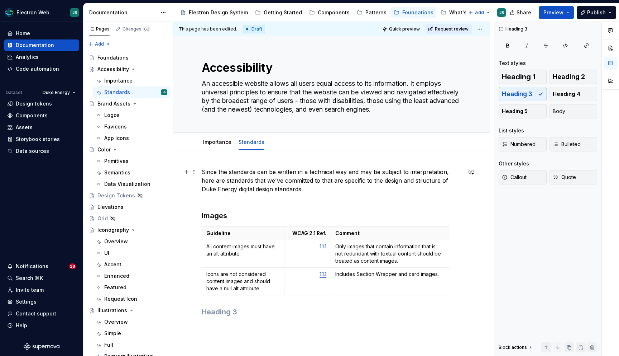
click at [242, 201] on p "Since the standards can be written in a technical way and may be subject to int…" at bounding box center [332, 184] width 260 height 34
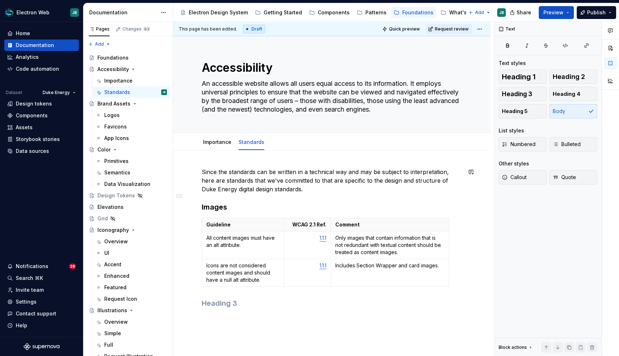
click at [239, 158] on div "This page has been edited. Draft Quick preview Request review Accessibility An …" at bounding box center [333, 189] width 321 height 334
click at [409, 28] on span "Quick preview" at bounding box center [404, 29] width 31 height 6
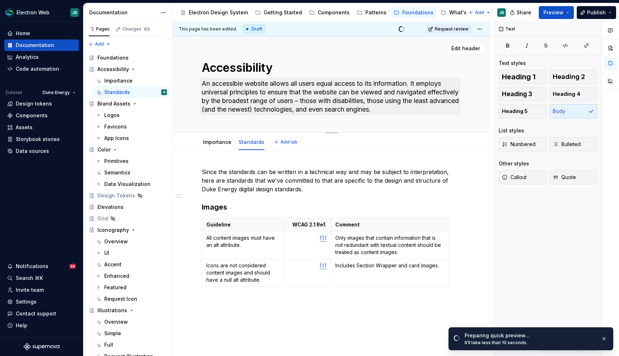
scroll to position [0, 0]
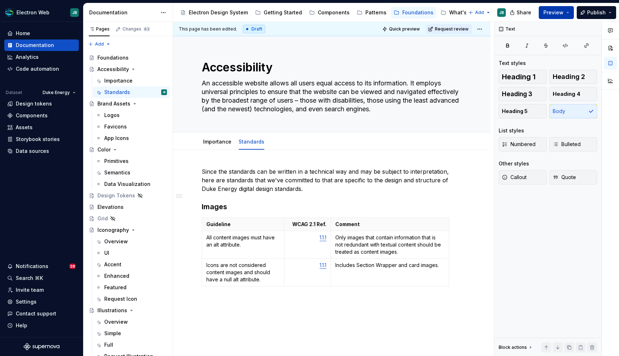
click at [569, 11] on button "Preview" at bounding box center [556, 12] width 35 height 13
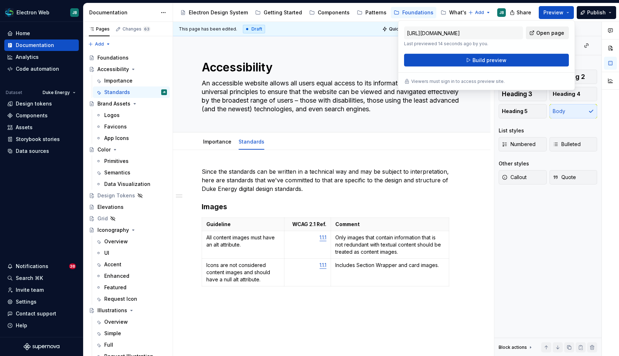
click at [552, 34] on span "Open page" at bounding box center [551, 32] width 28 height 7
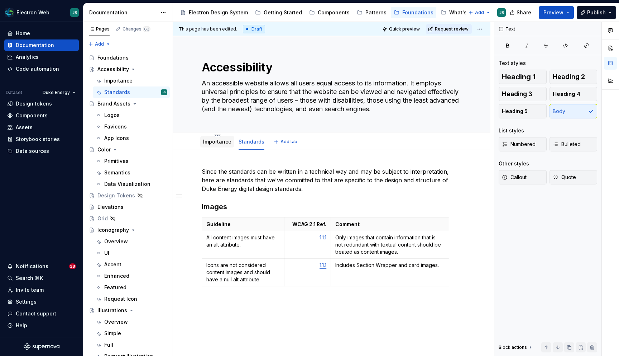
click at [220, 145] on div "Importance" at bounding box center [217, 141] width 28 height 7
click at [218, 139] on link "Importance" at bounding box center [217, 141] width 28 height 6
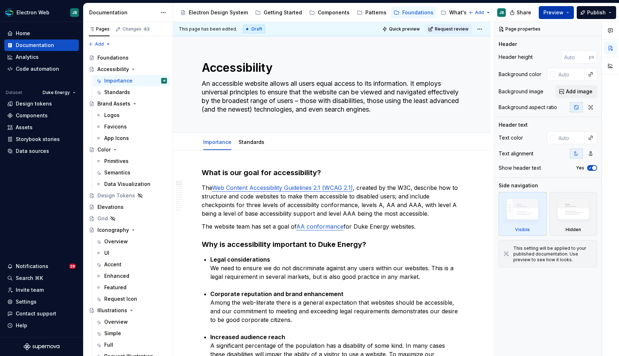
click at [571, 11] on button "Preview" at bounding box center [556, 12] width 35 height 13
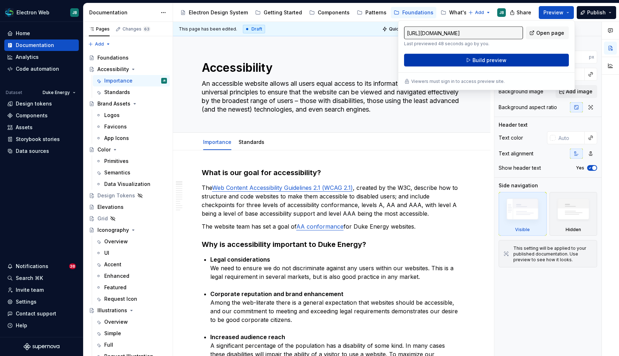
click at [454, 61] on button "Build preview" at bounding box center [486, 60] width 165 height 13
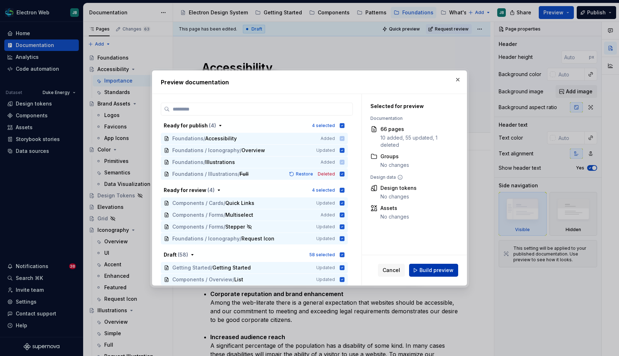
click at [432, 268] on span "Build preview" at bounding box center [437, 269] width 34 height 7
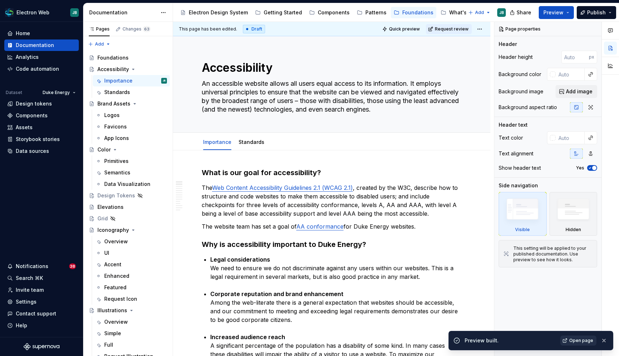
click at [573, 340] on span "Open page" at bounding box center [581, 340] width 24 height 6
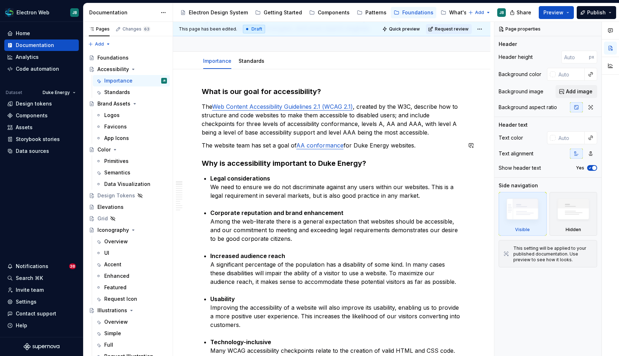
scroll to position [87, 0]
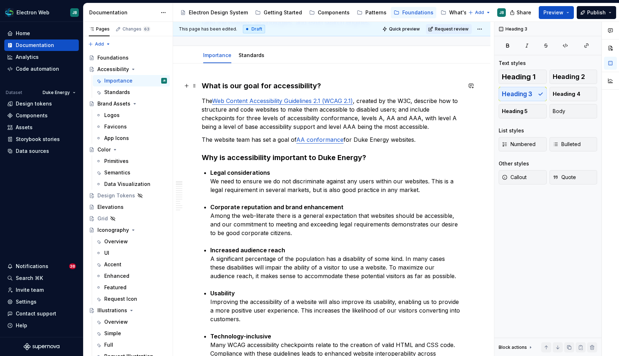
click at [308, 89] on h3 "What is our goal for accessibility?" at bounding box center [332, 86] width 260 height 10
click at [578, 77] on span "Heading 2" at bounding box center [569, 76] width 32 height 7
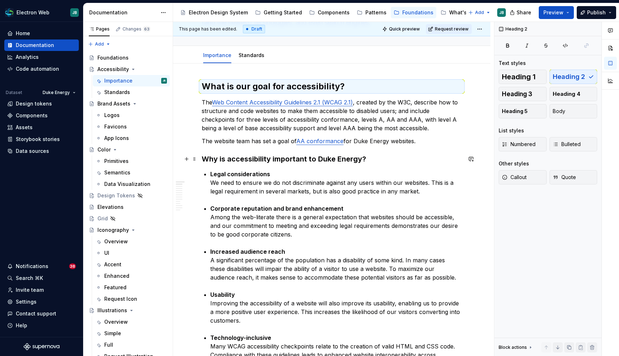
click at [313, 160] on h3 "Why is accessibility important to Duke Energy?" at bounding box center [332, 159] width 260 height 10
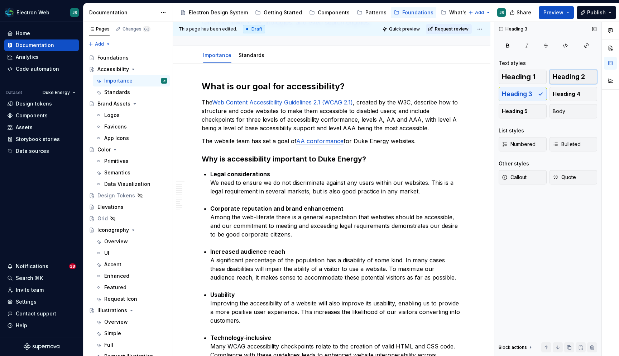
click at [578, 77] on span "Heading 2" at bounding box center [569, 76] width 32 height 7
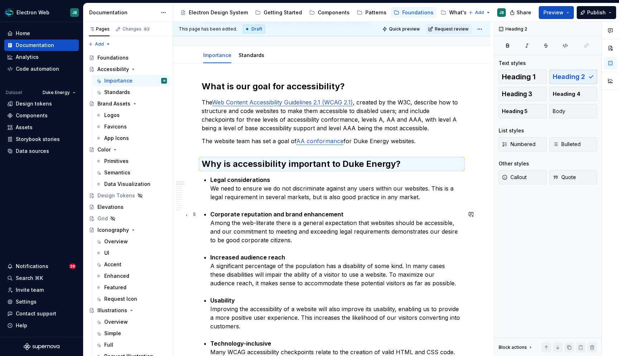
click at [417, 211] on p "Corporate reputation and brand enhancement Among the web-literate there is a ge…" at bounding box center [336, 227] width 252 height 34
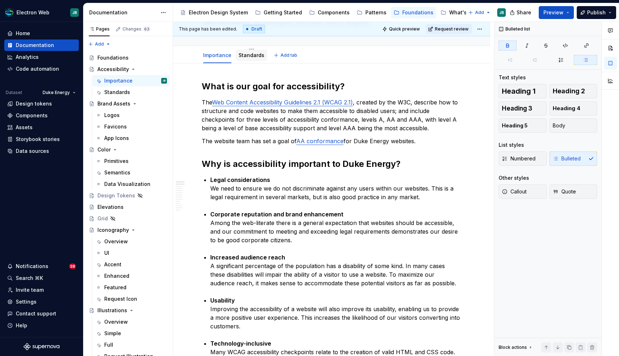
click at [248, 53] on link "Standards" at bounding box center [252, 55] width 26 height 6
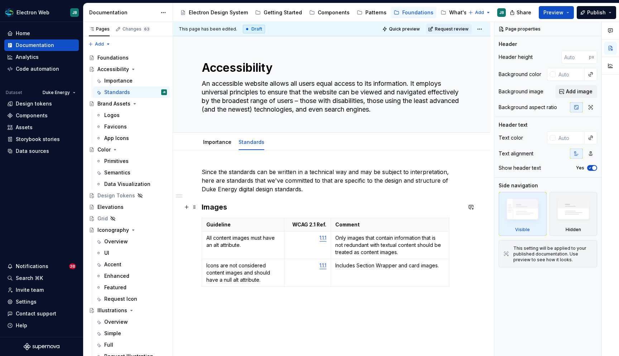
click at [218, 205] on h3 "Images" at bounding box center [332, 207] width 260 height 10
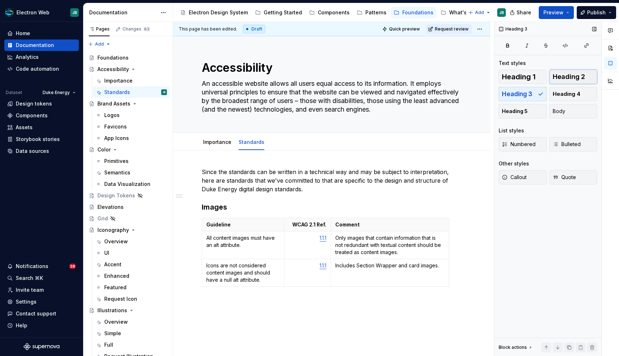
click at [559, 76] on span "Heading 2" at bounding box center [569, 76] width 32 height 7
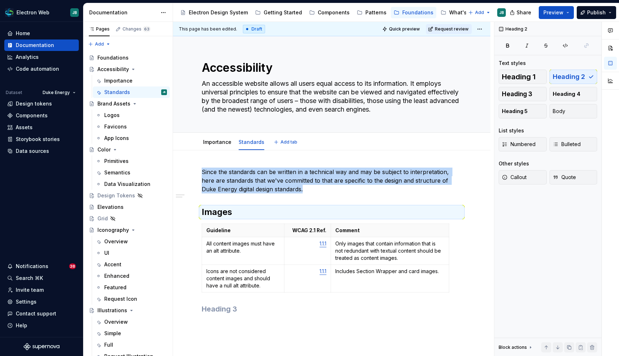
type textarea "*"
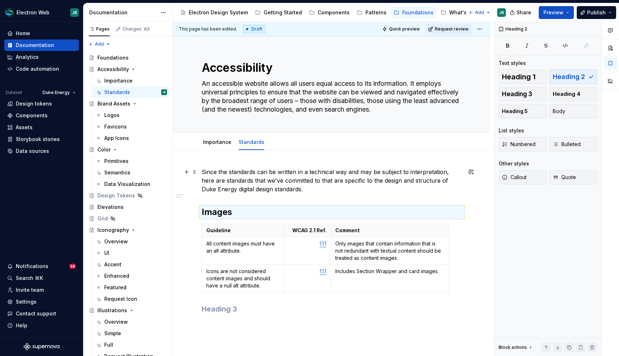
click at [266, 169] on p "Since the standards can be written in a technical way and may be subject to int…" at bounding box center [332, 180] width 260 height 26
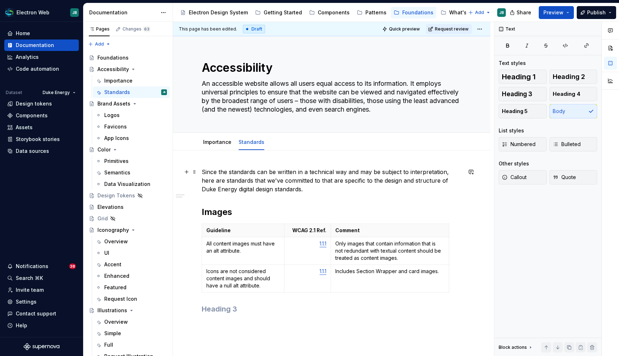
click at [202, 173] on p "Since the standards can be written in a technical way and may be subject to int…" at bounding box center [332, 180] width 260 height 26
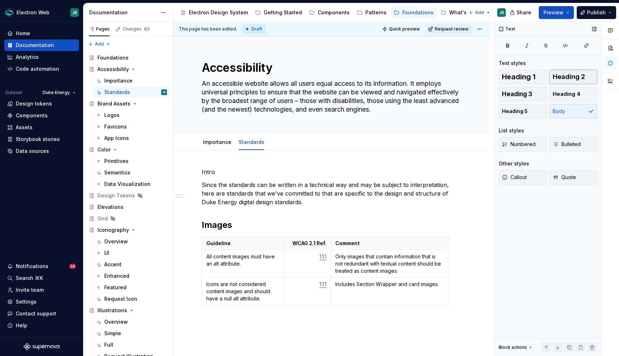
click at [570, 74] on span "Heading 2" at bounding box center [569, 76] width 32 height 7
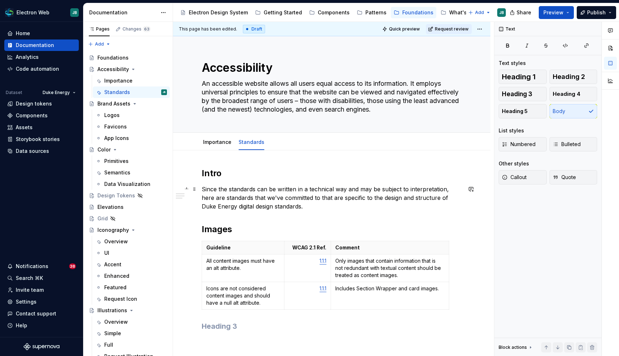
click at [289, 196] on p "Since the standards can be written in a technical way and may be subject to int…" at bounding box center [332, 198] width 260 height 26
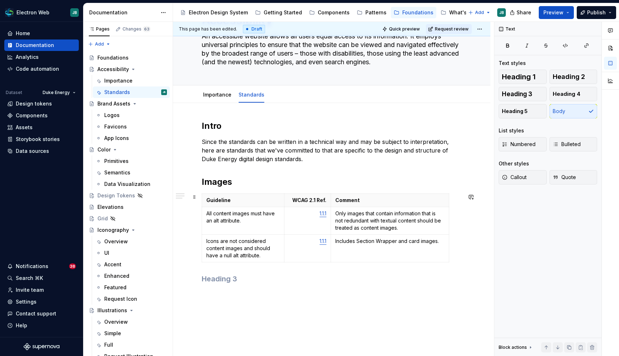
scroll to position [66, 0]
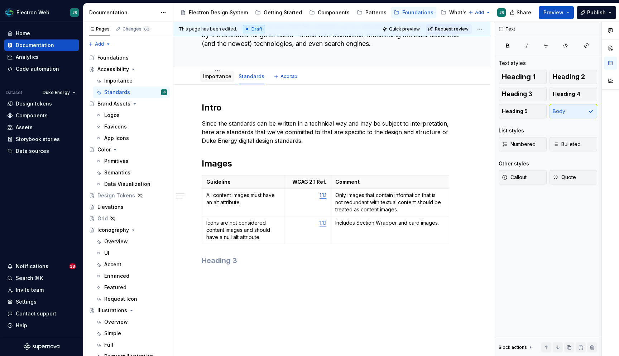
click at [220, 76] on link "Importance" at bounding box center [217, 76] width 28 height 6
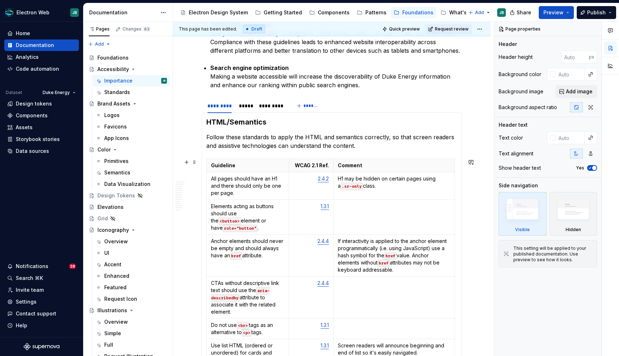
scroll to position [319, 0]
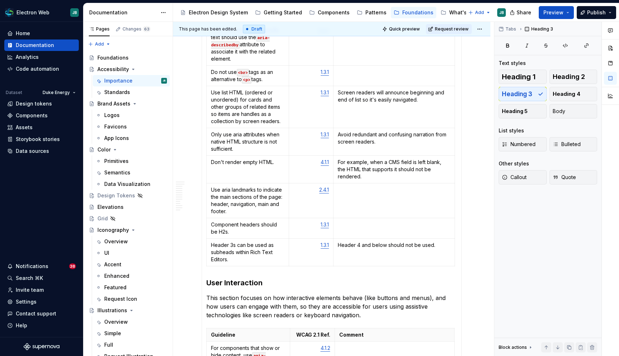
scroll to position [659, 0]
click at [443, 258] on div "Guideline WCAG 2.1 Ref. Comment All pages should have an H1 and there should on…" at bounding box center [331, 86] width 251 height 363
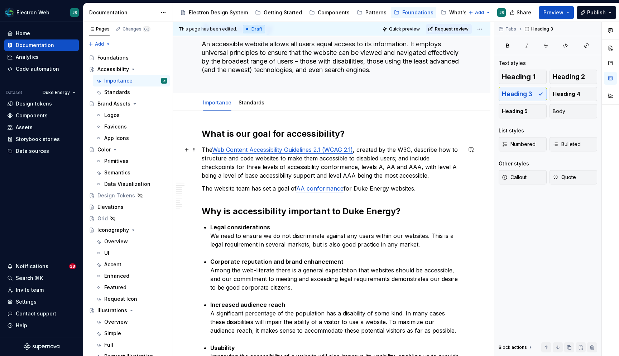
scroll to position [0, 0]
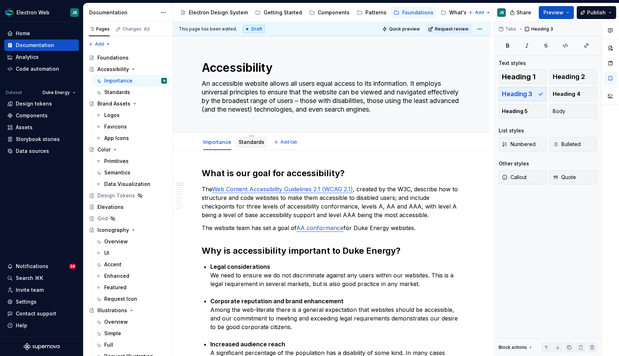
click at [250, 143] on link "Standards" at bounding box center [252, 142] width 26 height 6
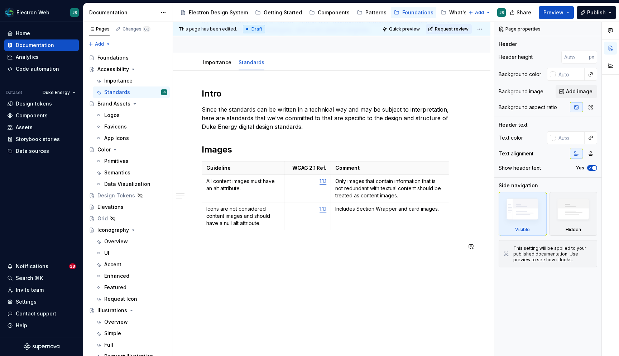
scroll to position [79, 0]
click at [216, 239] on div "Intro Since the standards can be written in a technical way and may be subject …" at bounding box center [332, 170] width 260 height 163
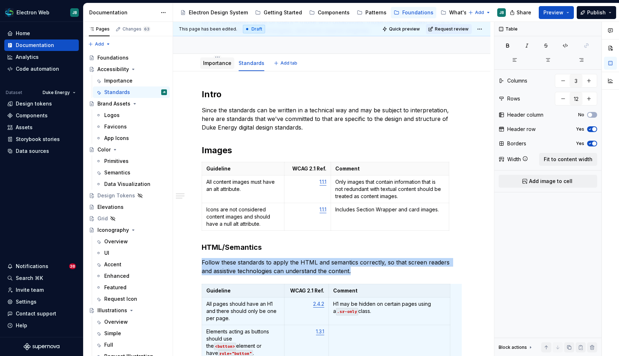
click at [210, 62] on link "Importance" at bounding box center [217, 63] width 28 height 6
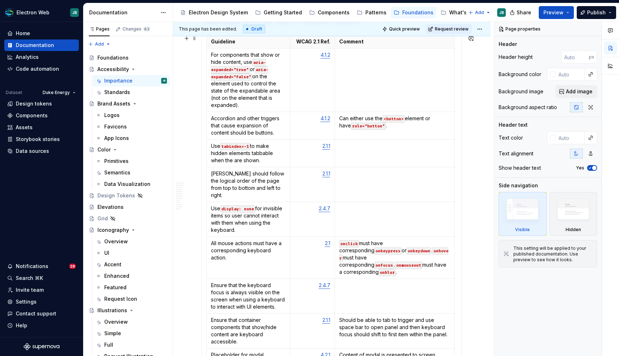
scroll to position [454, 0]
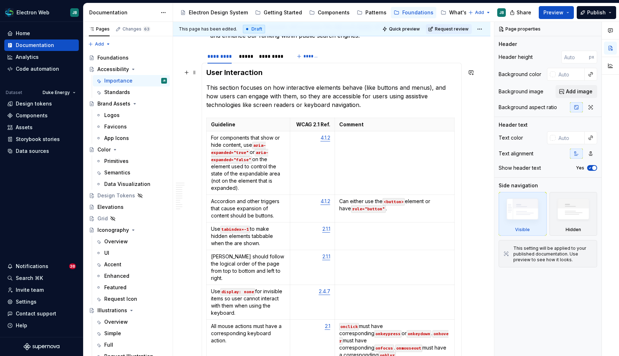
click at [207, 73] on h3 "User Interaction" at bounding box center [331, 72] width 251 height 10
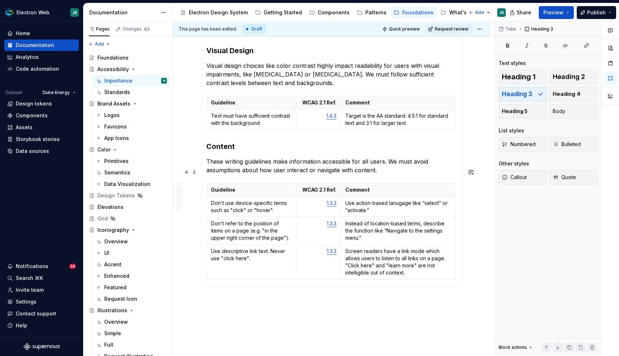
scroll to position [1215, 0]
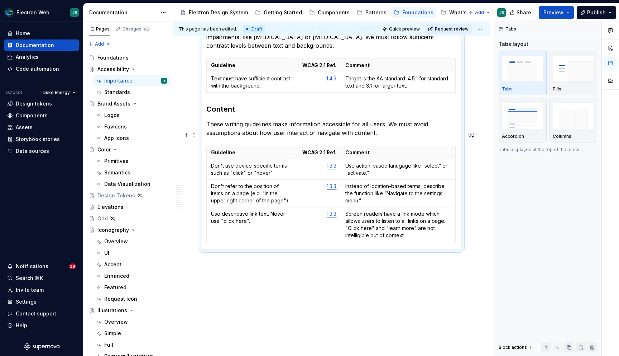
click at [457, 225] on div "Guideline WCAG 2.1 Ref. Comment Don't use device-specific terms such as "click"…" at bounding box center [331, 195] width 251 height 99
click at [432, 222] on p "Screen readers have a link mode which allows users to listen to all links on a …" at bounding box center [398, 224] width 106 height 29
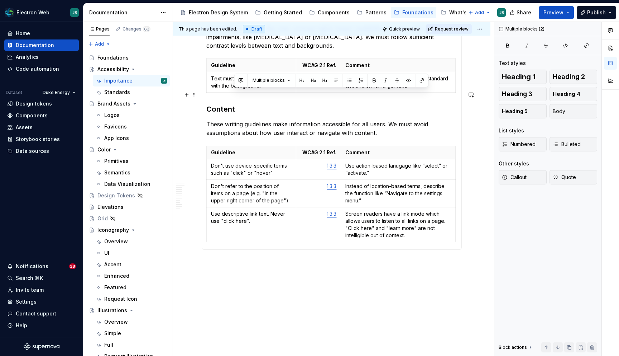
drag, startPoint x: 461, startPoint y: 223, endPoint x: 324, endPoint y: 92, distance: 190.1
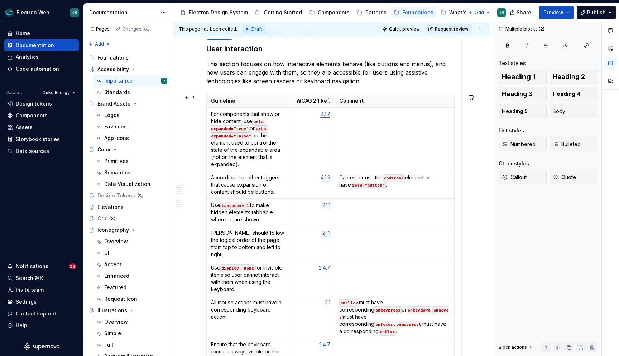
scroll to position [476, 0]
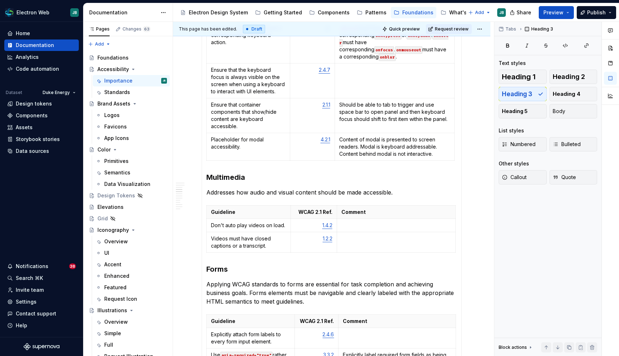
scroll to position [785, 0]
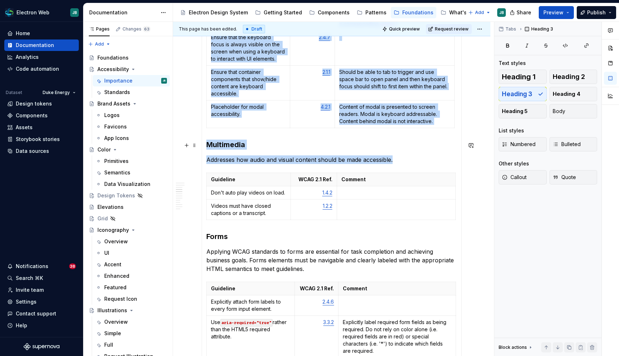
click at [402, 155] on p "Addresses how audio and visual content should be made accessible." at bounding box center [331, 159] width 251 height 9
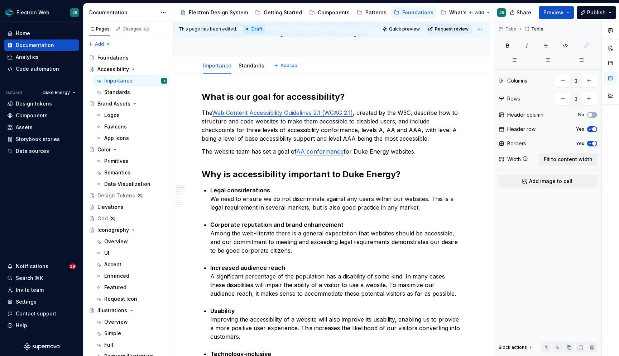
scroll to position [0, 0]
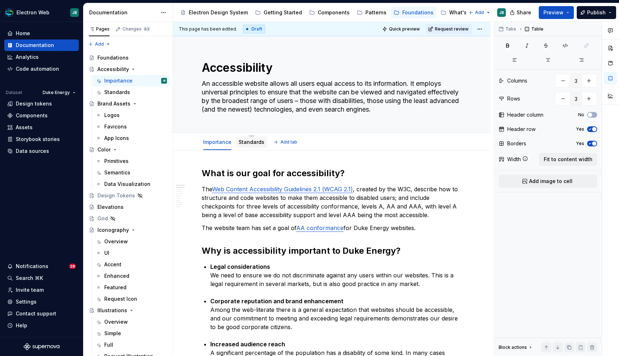
click at [246, 141] on link "Standards" at bounding box center [252, 142] width 26 height 6
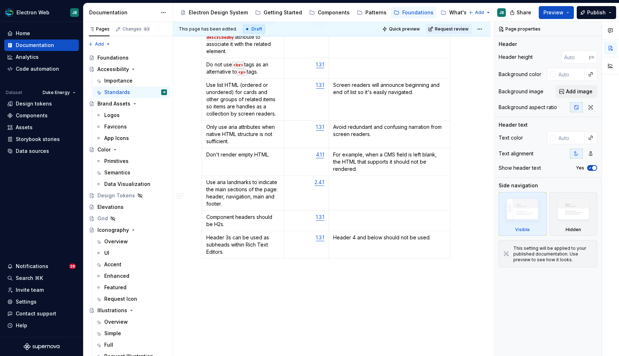
scroll to position [485, 0]
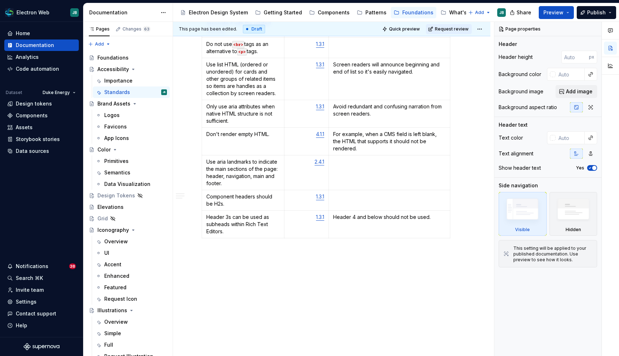
click at [252, 250] on div "Intro Since the standards can be written in a technical way and may be subject …" at bounding box center [332, 11] width 318 height 691
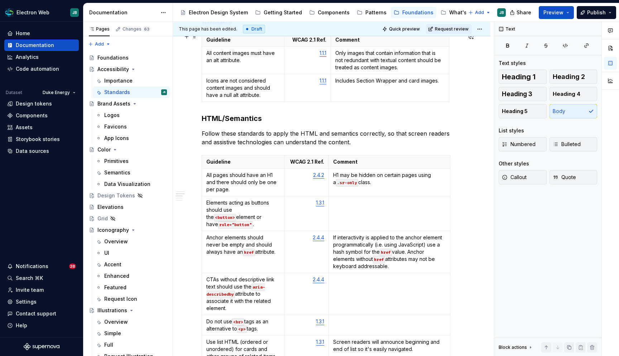
scroll to position [183, 0]
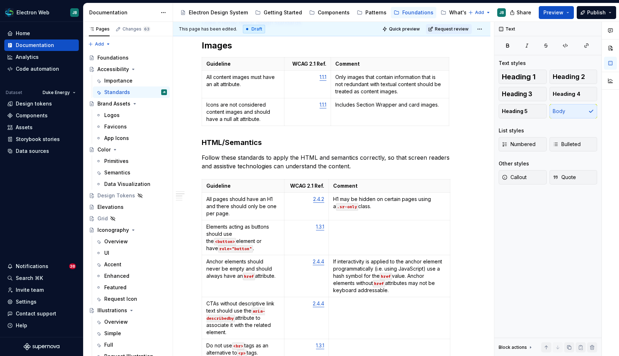
type textarea "*"
